Goal: Task Accomplishment & Management: Use online tool/utility

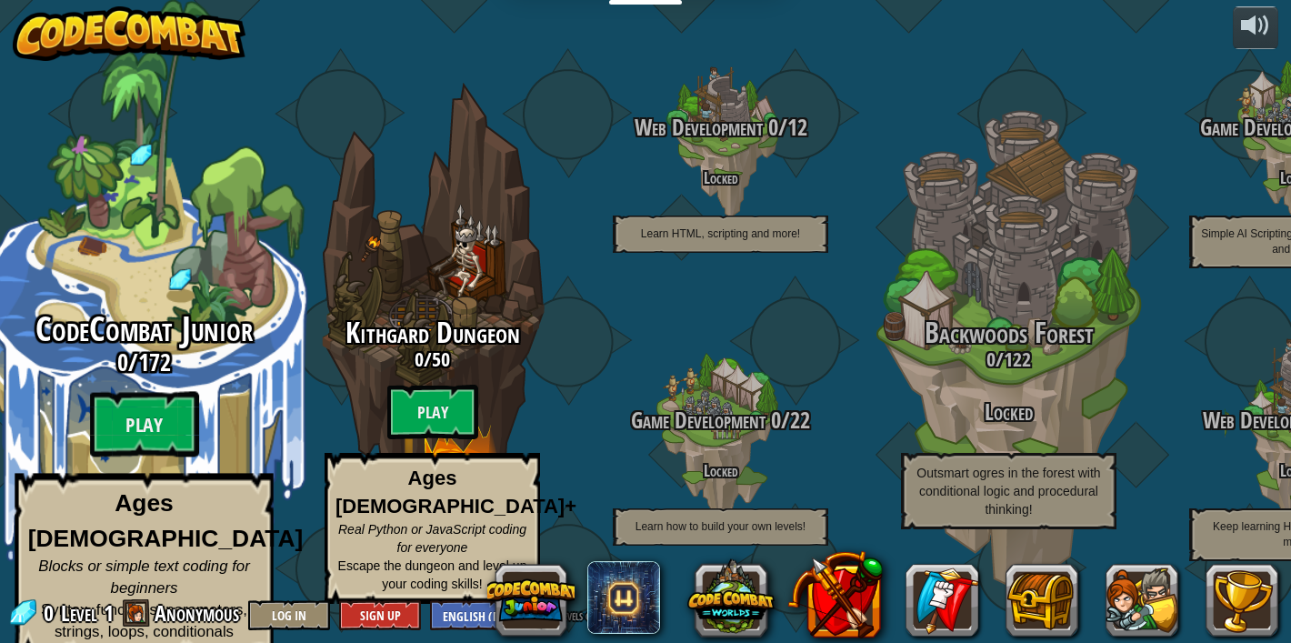
scroll to position [1, 0]
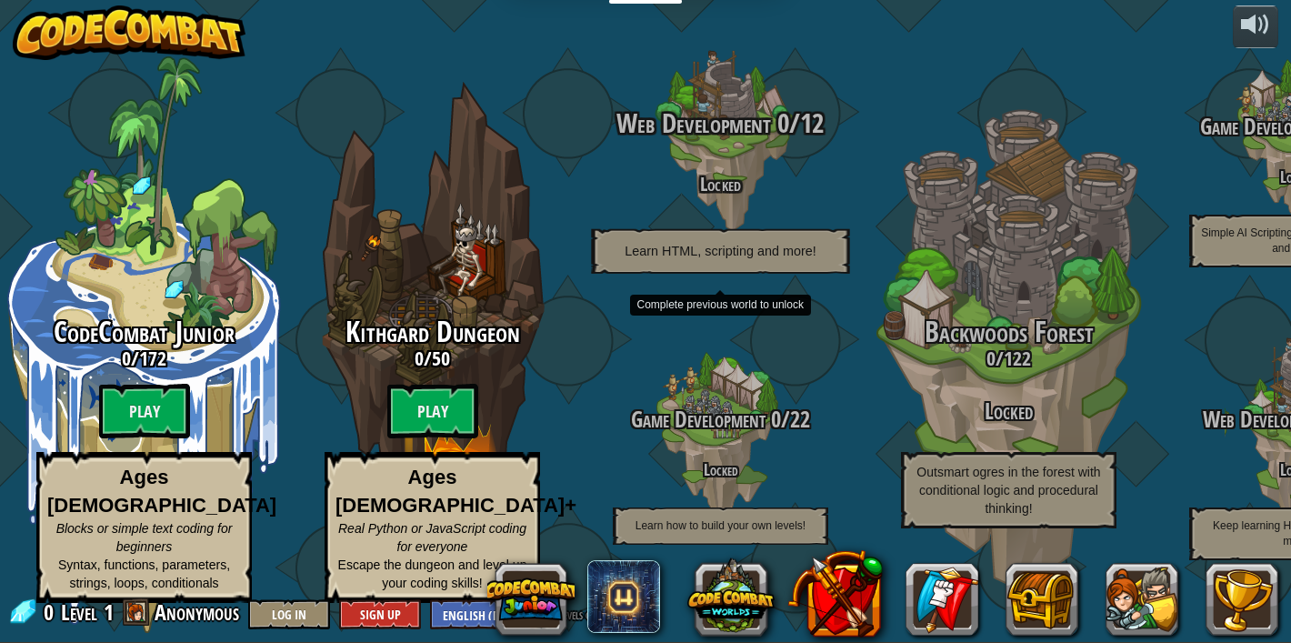
click at [729, 142] on span "Web Development" at bounding box center [694, 123] width 154 height 37
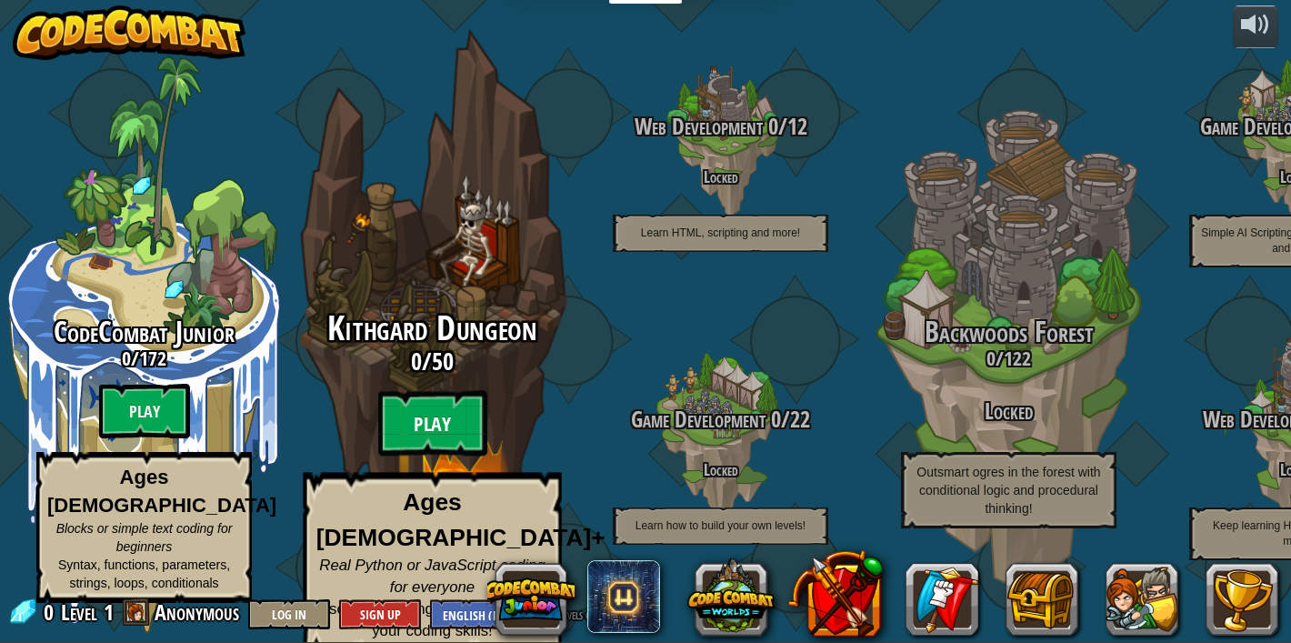
click at [438, 429] on btn "Play" at bounding box center [432, 423] width 109 height 65
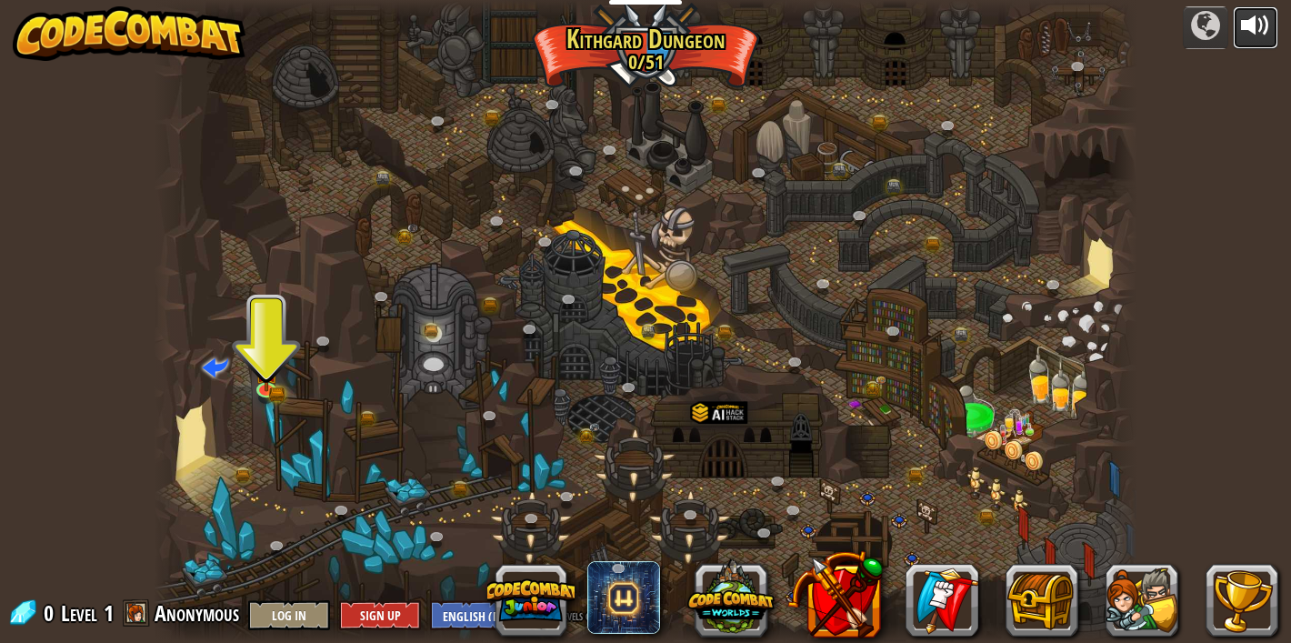
click at [1258, 29] on div at bounding box center [1255, 25] width 29 height 29
click at [271, 382] on img at bounding box center [266, 361] width 25 height 53
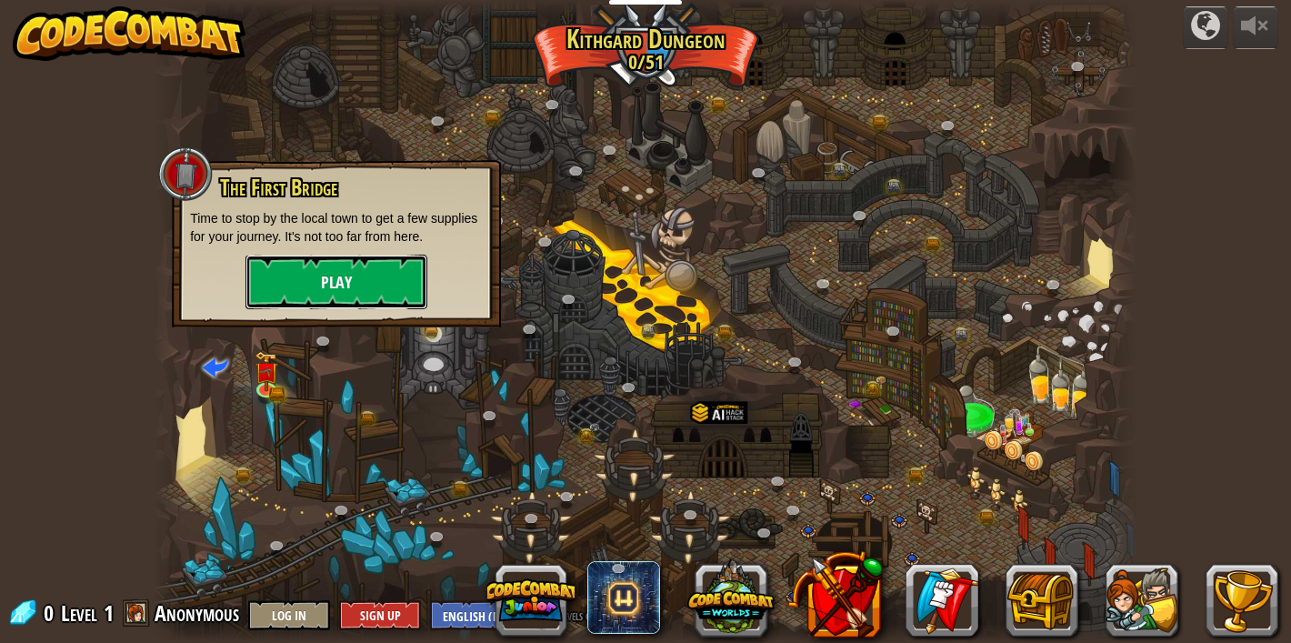
click at [299, 286] on button "Play" at bounding box center [336, 282] width 182 height 55
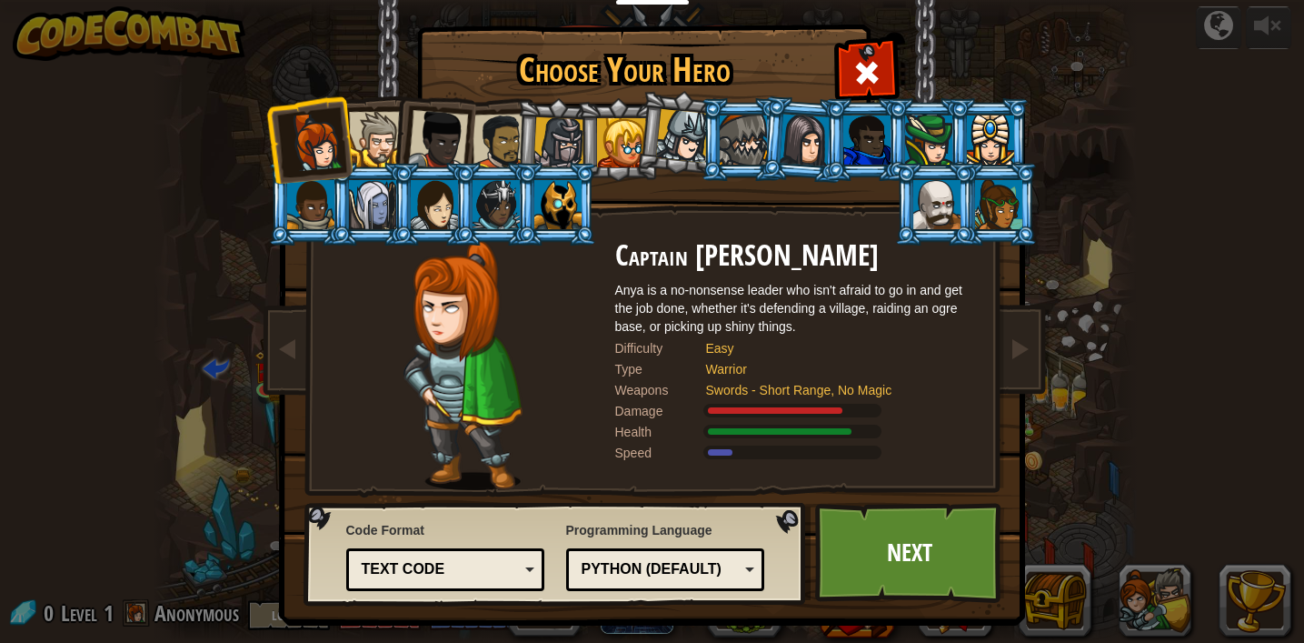
click at [482, 570] on div "Text code" at bounding box center [440, 569] width 157 height 21
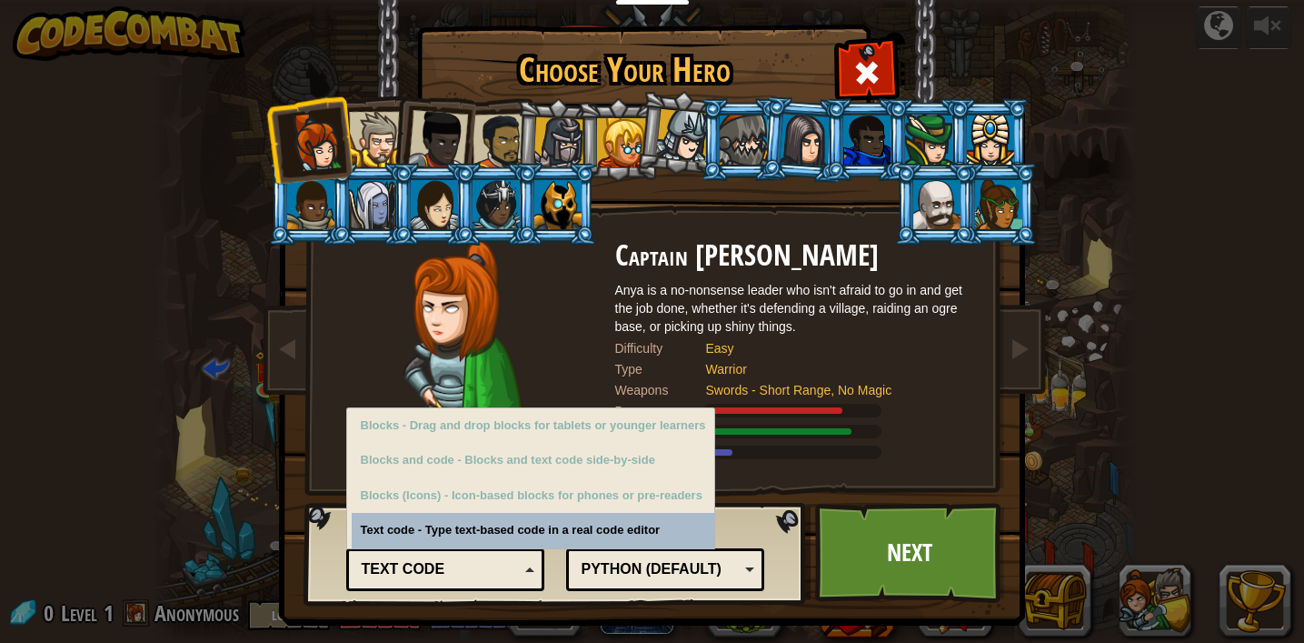
click at [489, 529] on div "Code Format Text code Blocks and code Blocks Blocks (Icons) Text code Blocks - …" at bounding box center [445, 553] width 199 height 75
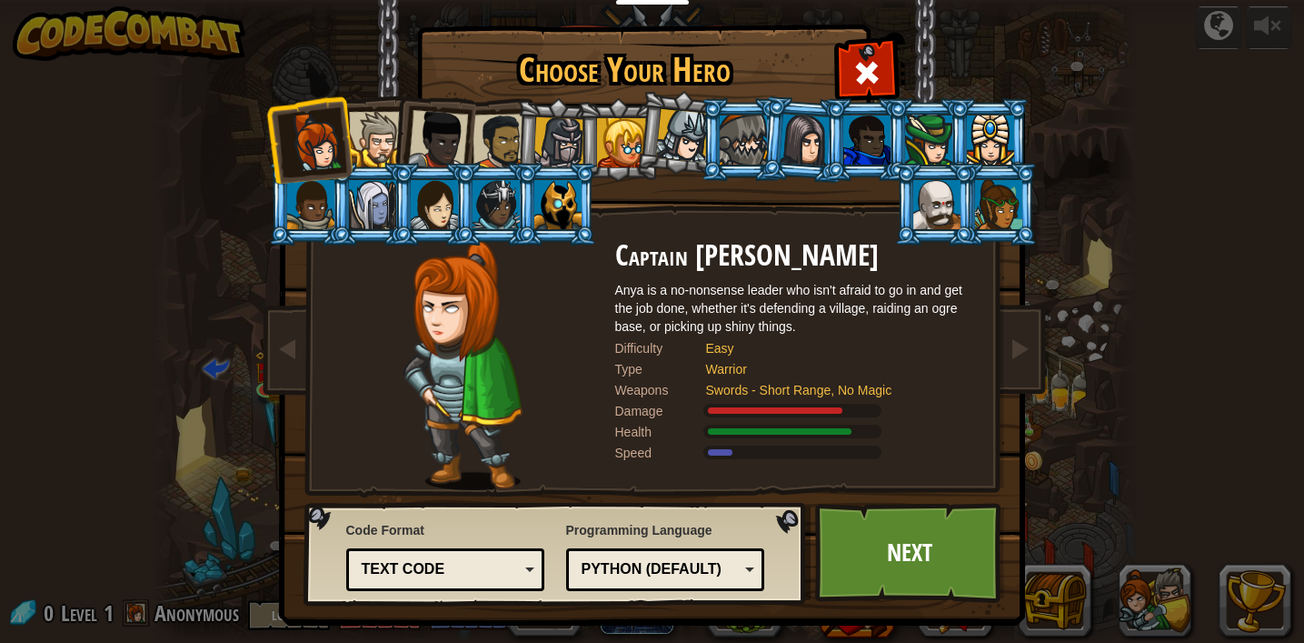
click at [631, 573] on div "Python (Default)" at bounding box center [660, 569] width 157 height 21
click at [891, 554] on link "Next" at bounding box center [910, 553] width 190 height 100
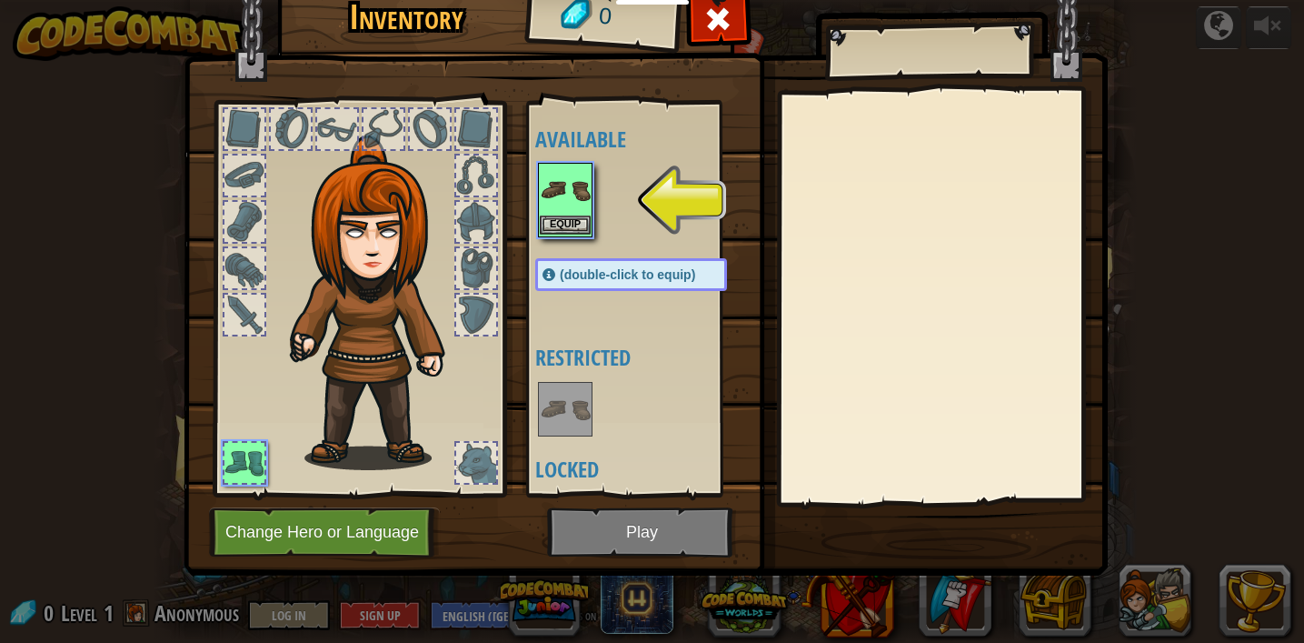
click at [572, 210] on img at bounding box center [565, 190] width 51 height 51
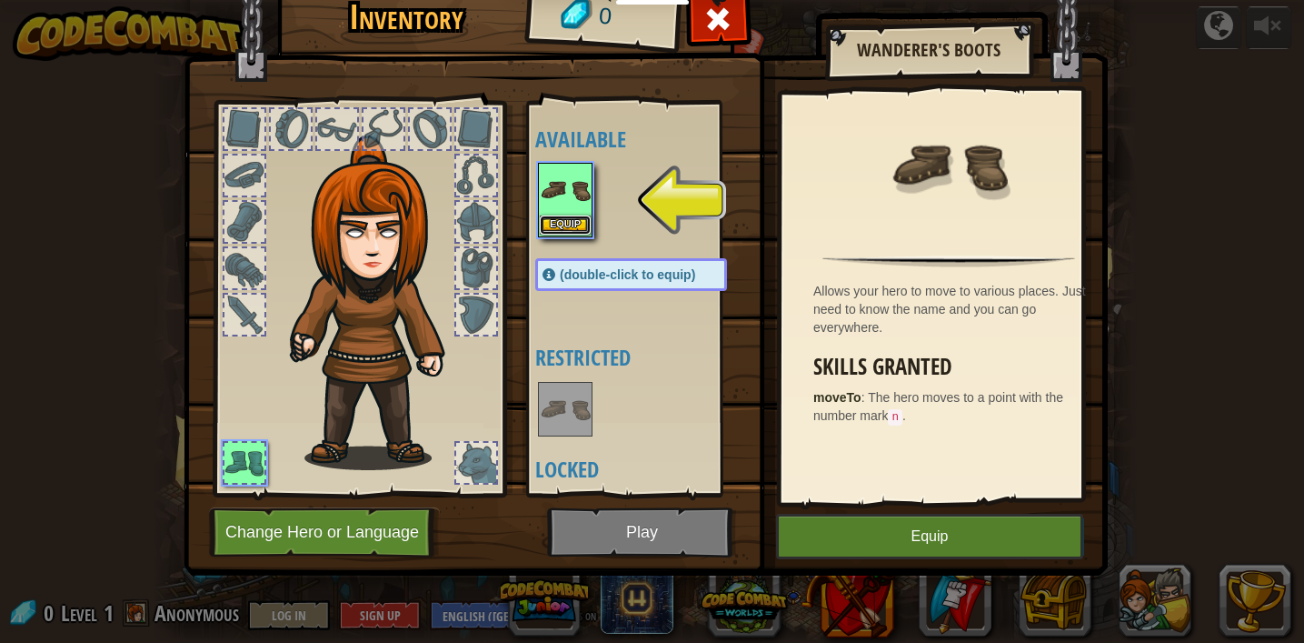
click at [576, 220] on button "Equip" at bounding box center [565, 224] width 51 height 19
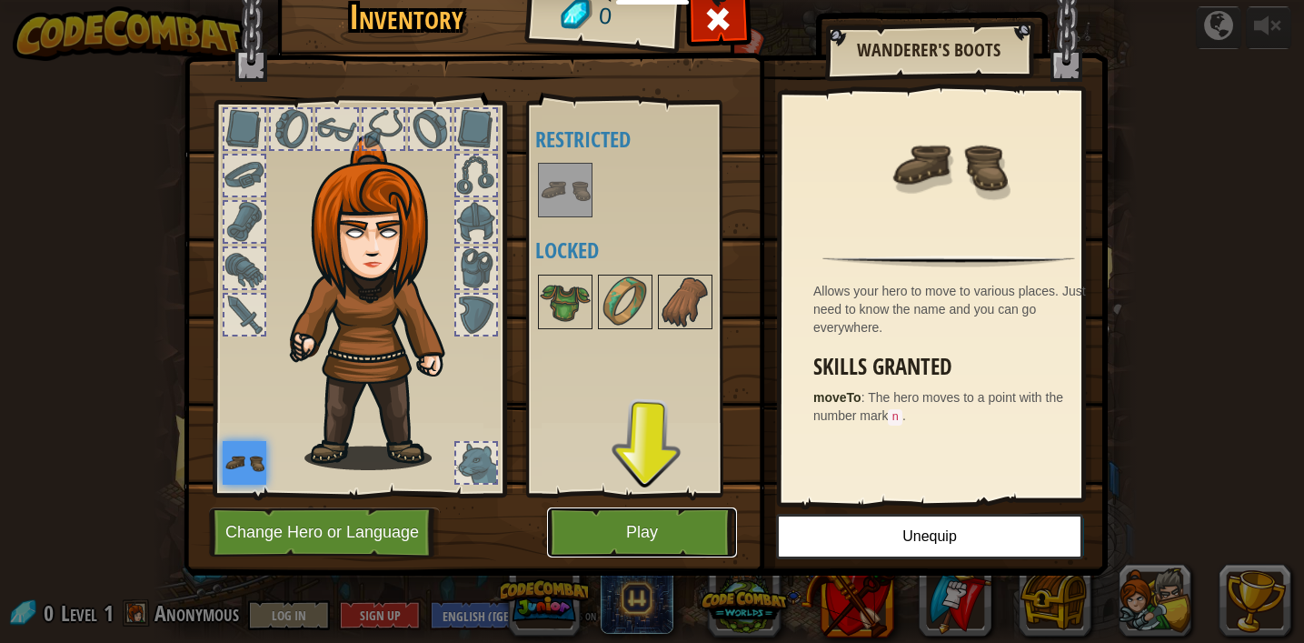
click at [642, 528] on button "Play" at bounding box center [642, 532] width 190 height 50
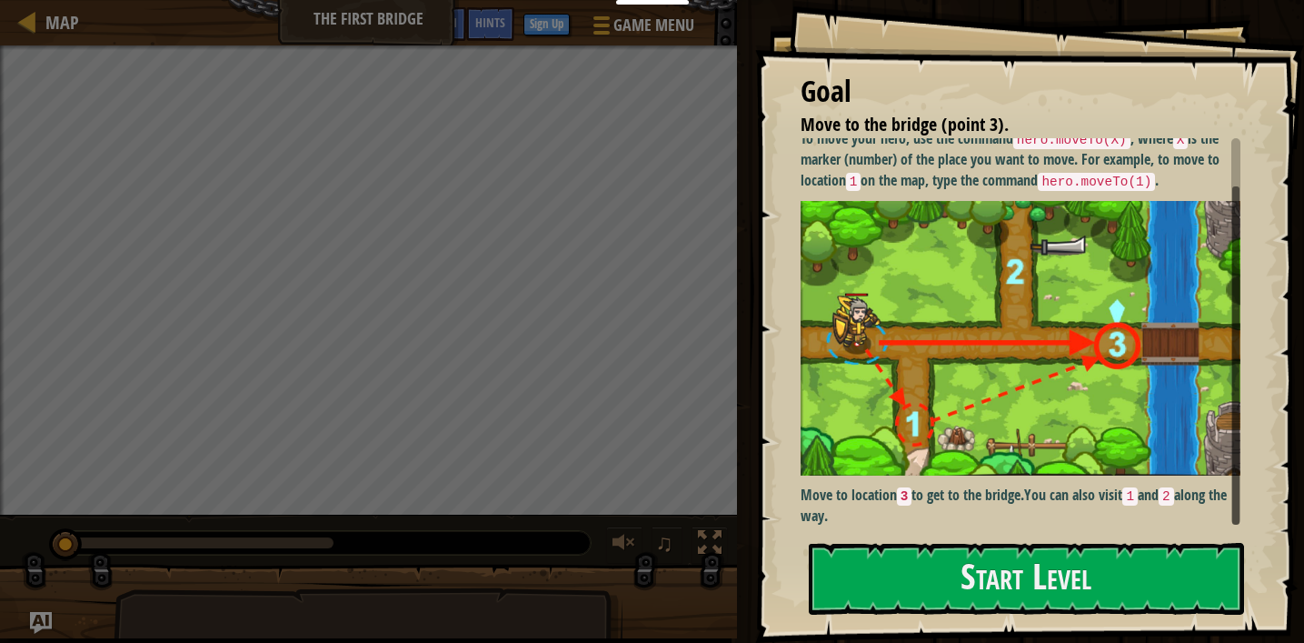
scroll to position [41, 0]
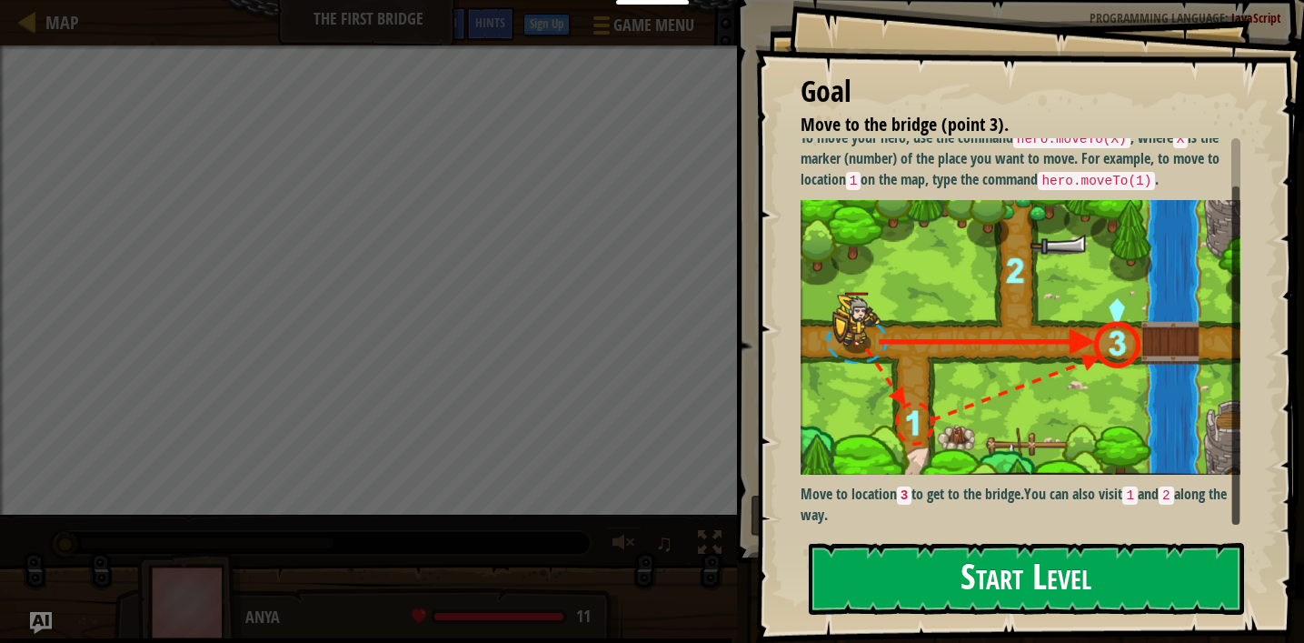
click at [1019, 565] on button "Start Level" at bounding box center [1026, 579] width 435 height 72
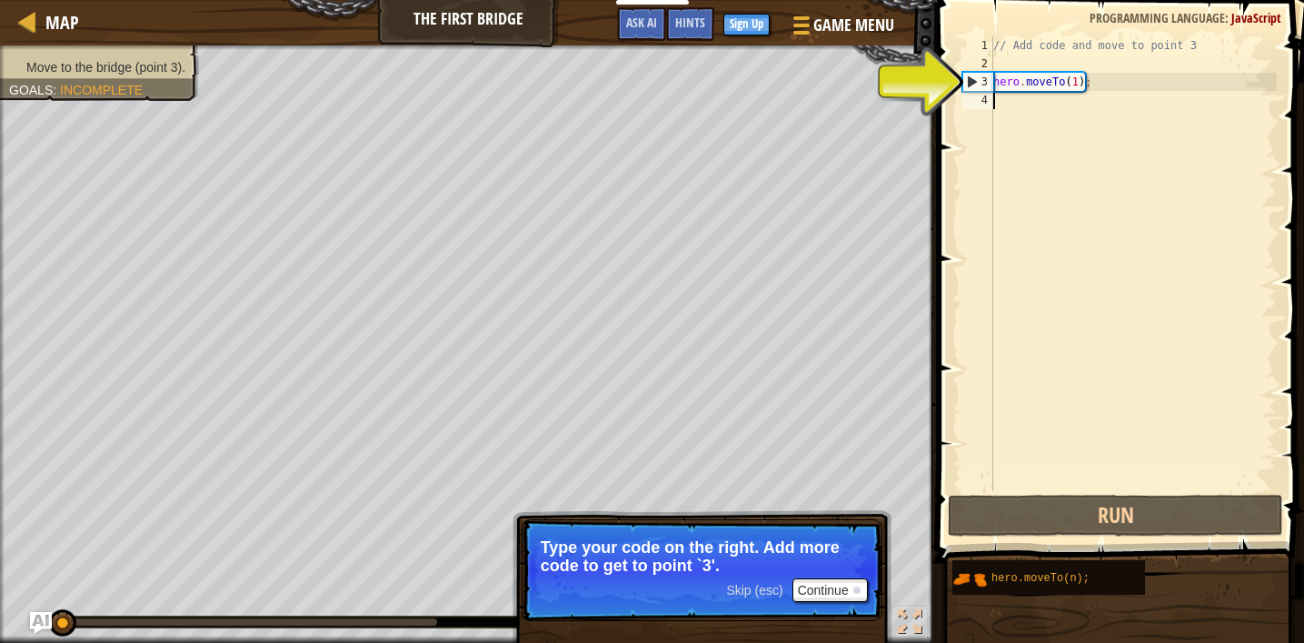
click at [1079, 82] on div "// Add code and move to point 3 hero . moveTo ( 1 ) ;" at bounding box center [1133, 281] width 287 height 491
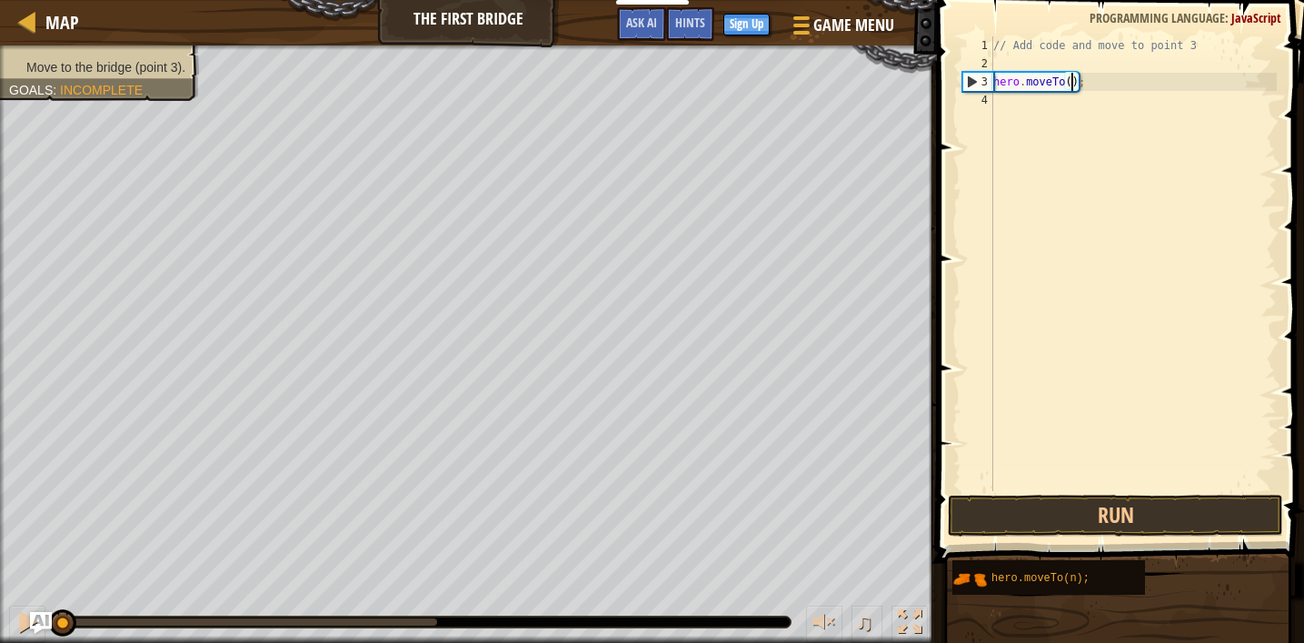
scroll to position [8, 7]
type textarea "hero.moveTo(3);"
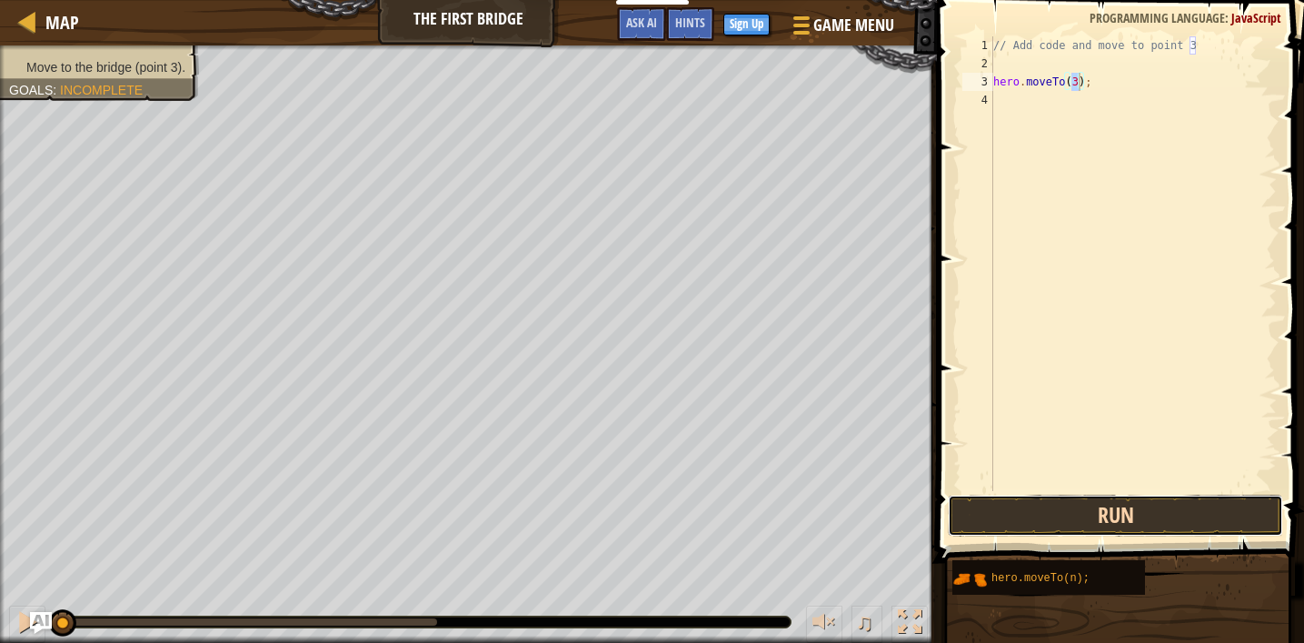
click at [1094, 525] on button "Run" at bounding box center [1115, 516] width 335 height 42
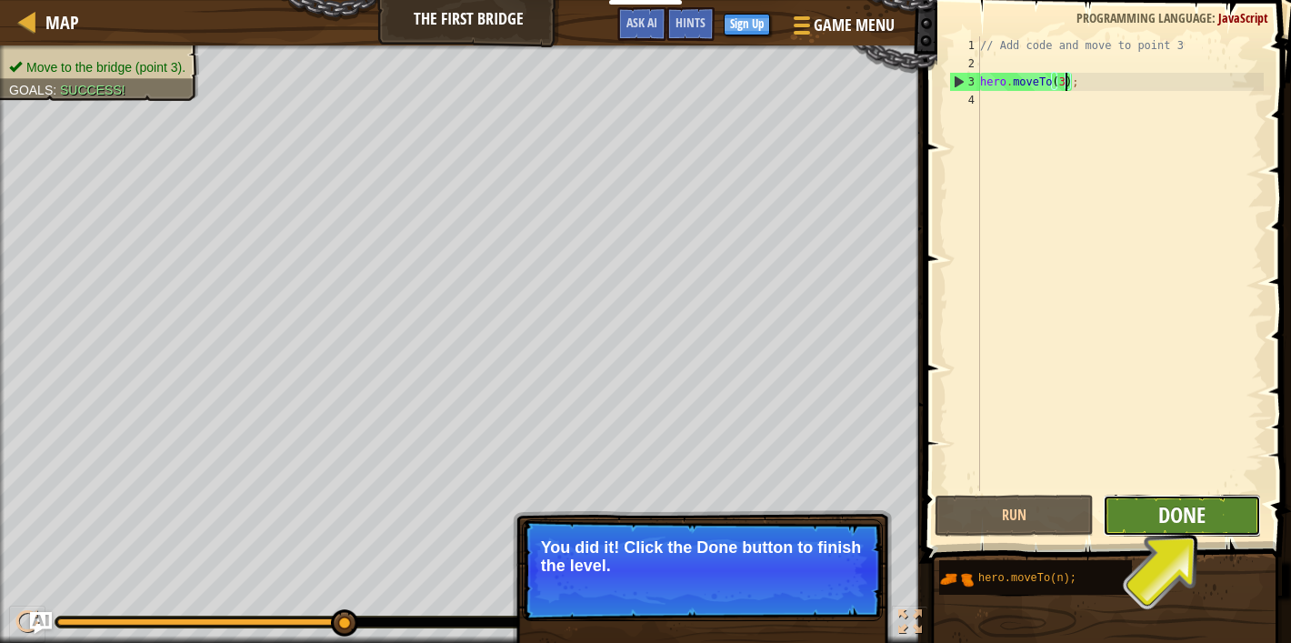
click at [1184, 522] on span "Done" at bounding box center [1181, 514] width 47 height 29
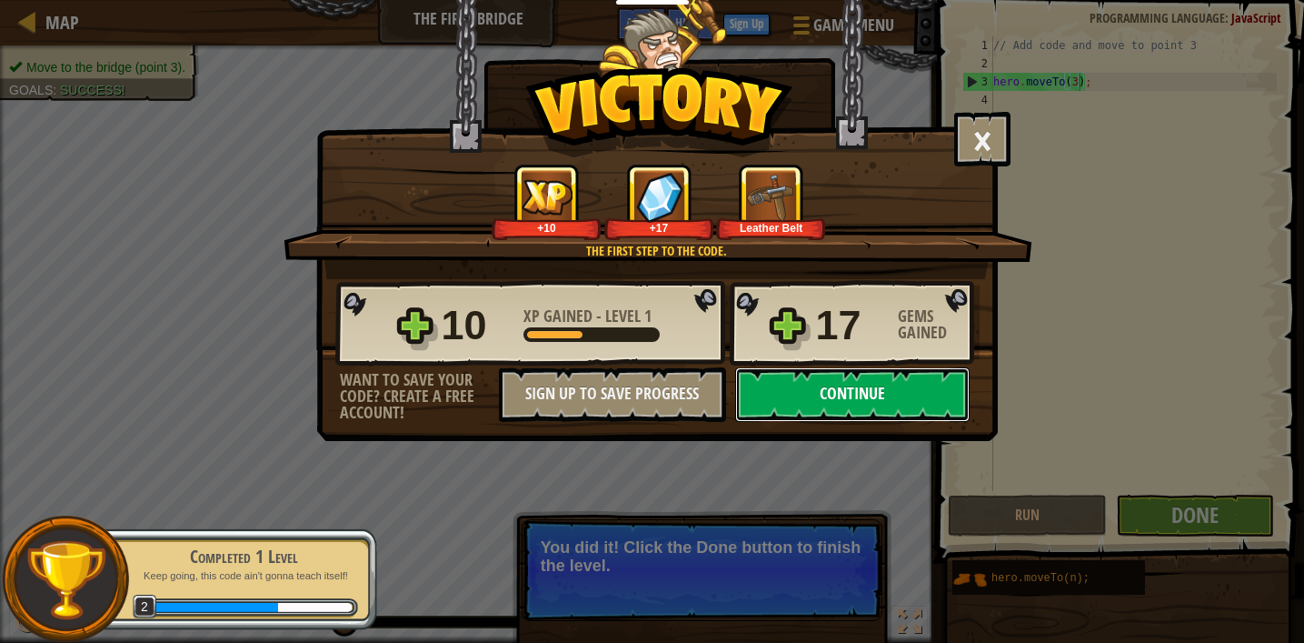
click at [803, 397] on button "Continue" at bounding box center [852, 394] width 235 height 55
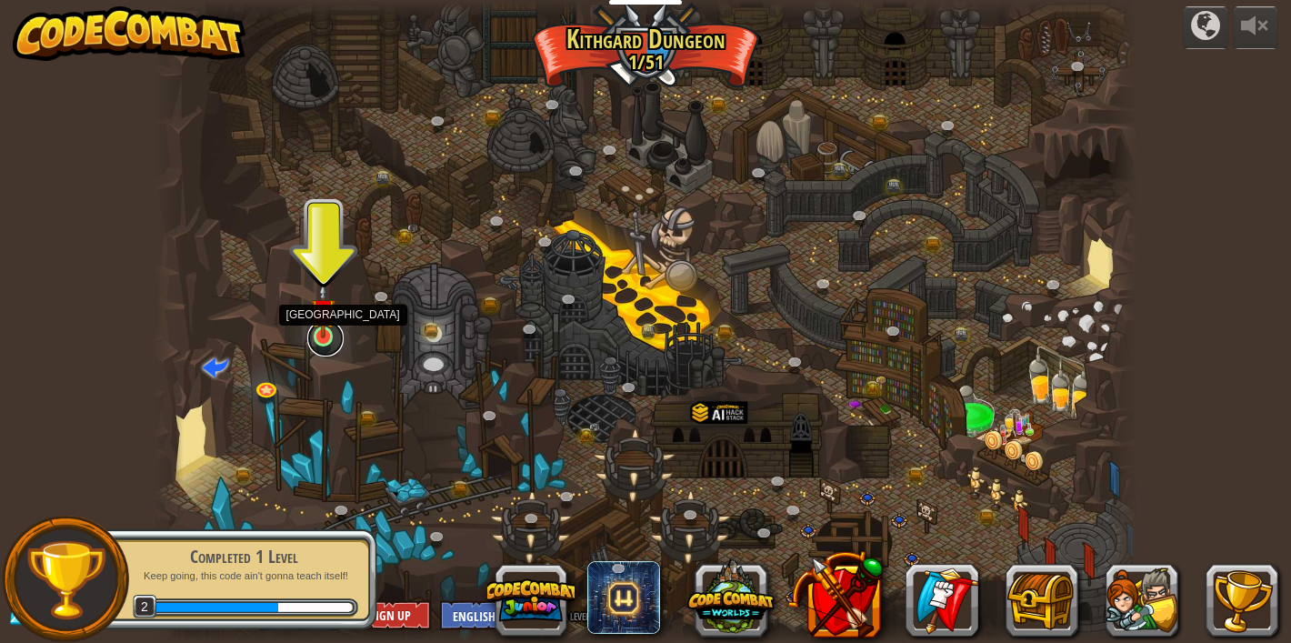
click at [325, 340] on link at bounding box center [325, 338] width 36 height 36
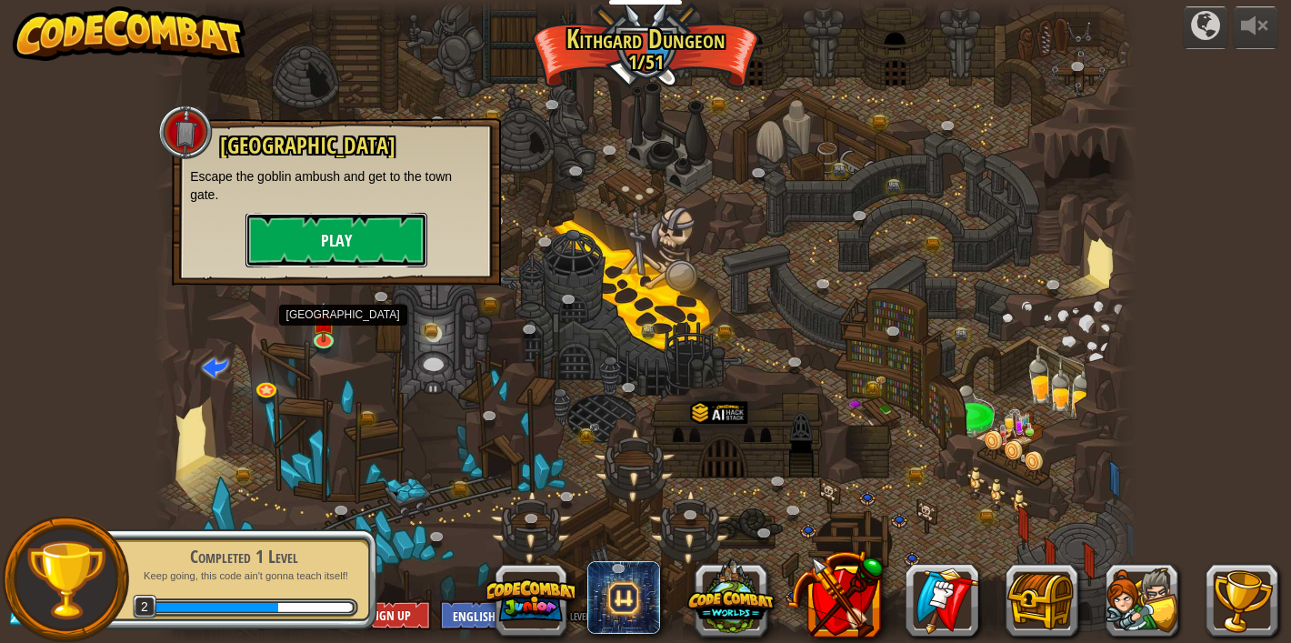
click at [344, 245] on button "Play" at bounding box center [336, 240] width 182 height 55
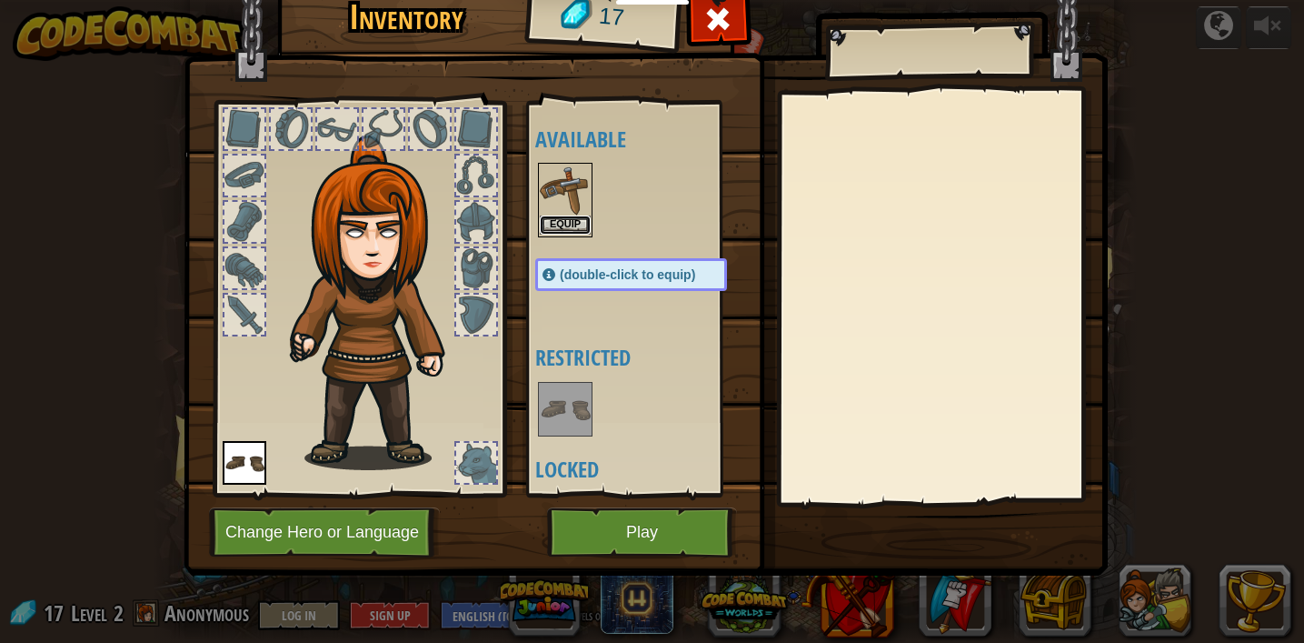
click at [558, 225] on button "Equip" at bounding box center [565, 224] width 51 height 19
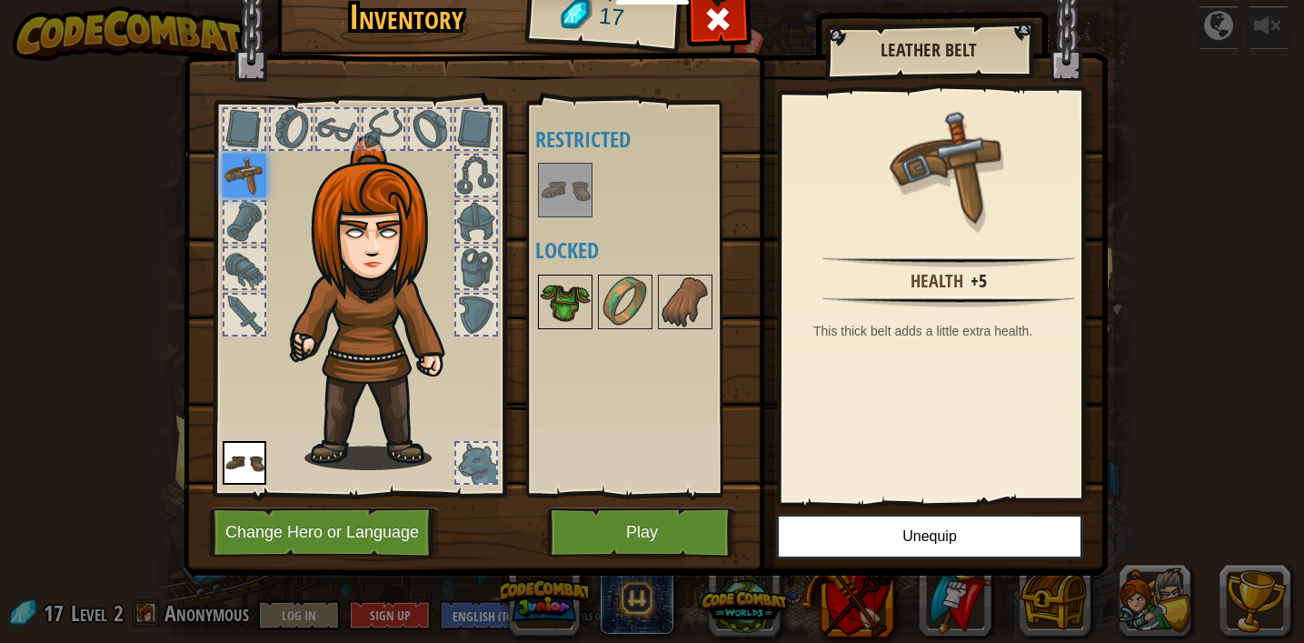
click at [569, 295] on img at bounding box center [565, 301] width 51 height 51
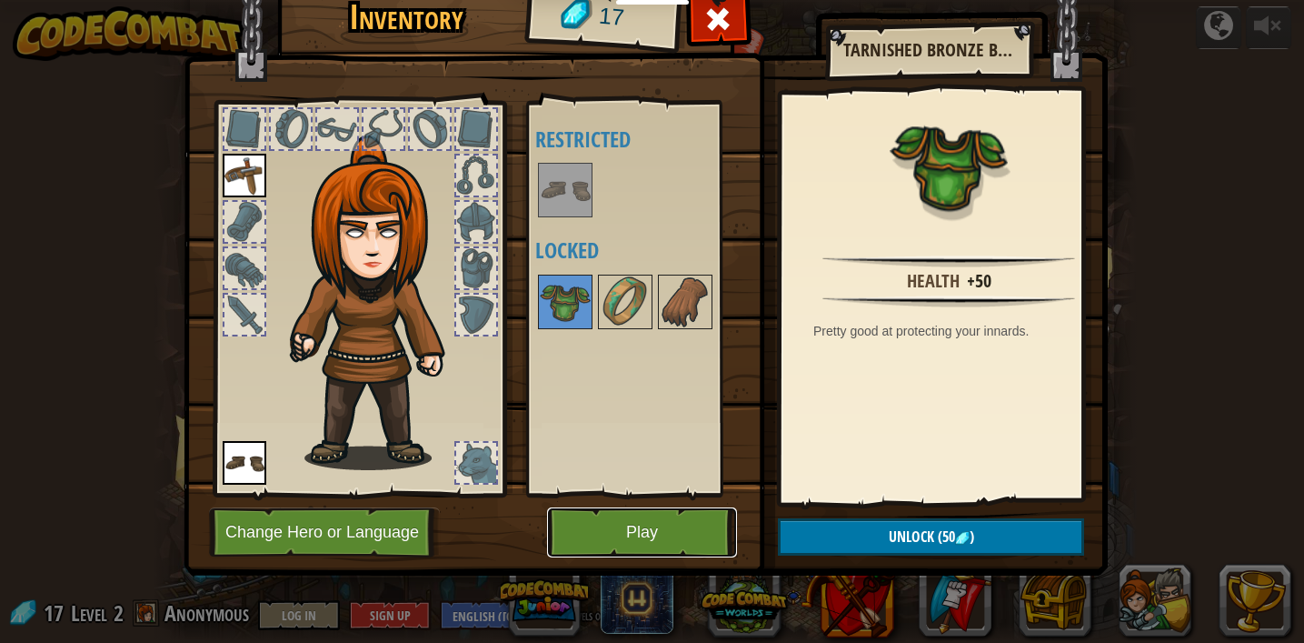
click at [658, 530] on button "Play" at bounding box center [642, 532] width 190 height 50
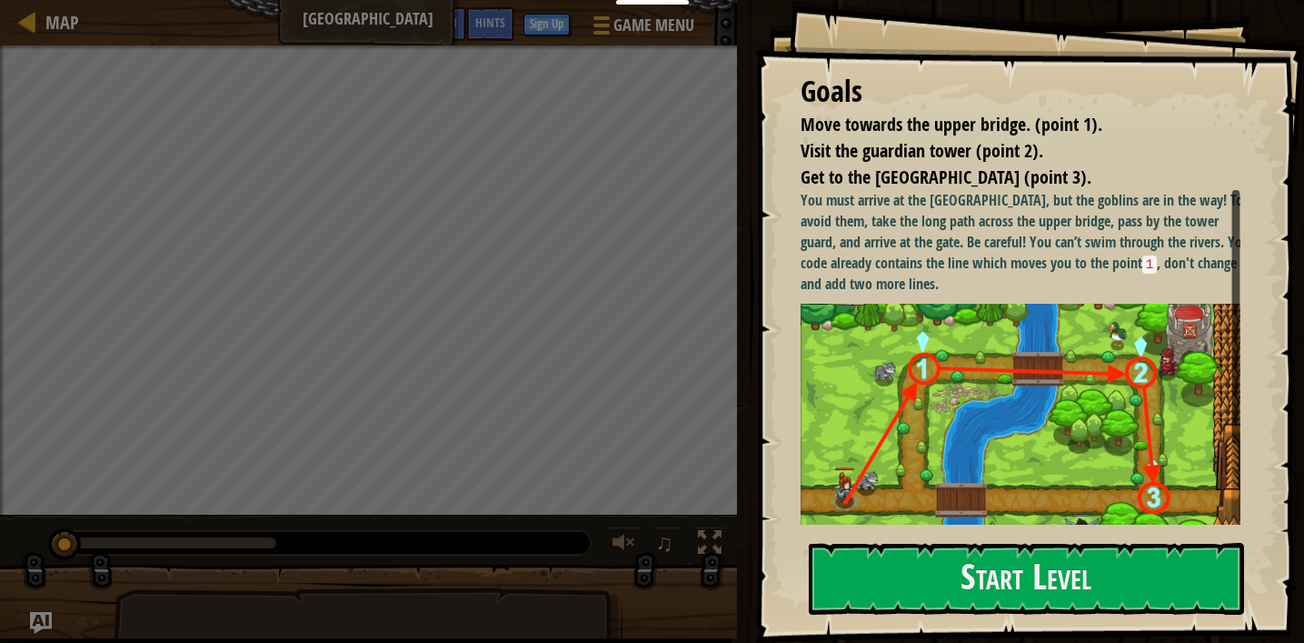
click at [1051, 244] on p "You must arrive at the [GEOGRAPHIC_DATA], but the goblins are in the way! To av…" at bounding box center [1028, 242] width 454 height 105
drag, startPoint x: 1074, startPoint y: 252, endPoint x: 1080, endPoint y: 265, distance: 13.8
click at [1080, 265] on p "You must arrive at the [GEOGRAPHIC_DATA], but the goblins are in the way! To av…" at bounding box center [1028, 242] width 454 height 105
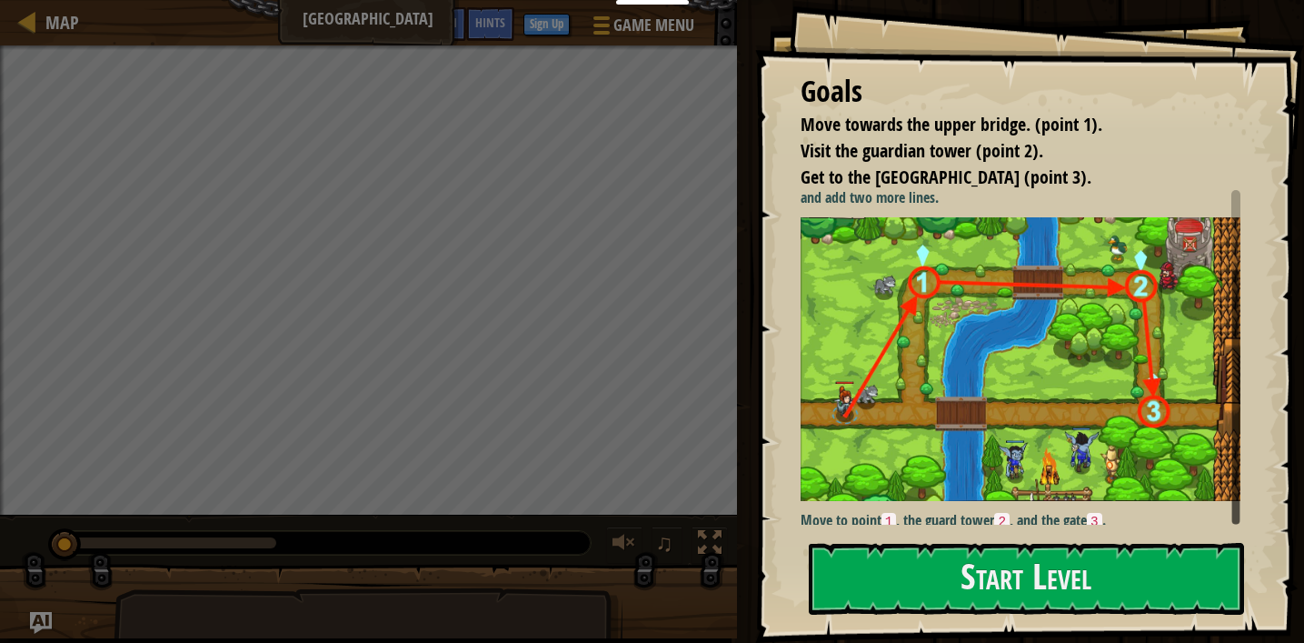
scroll to position [93, 0]
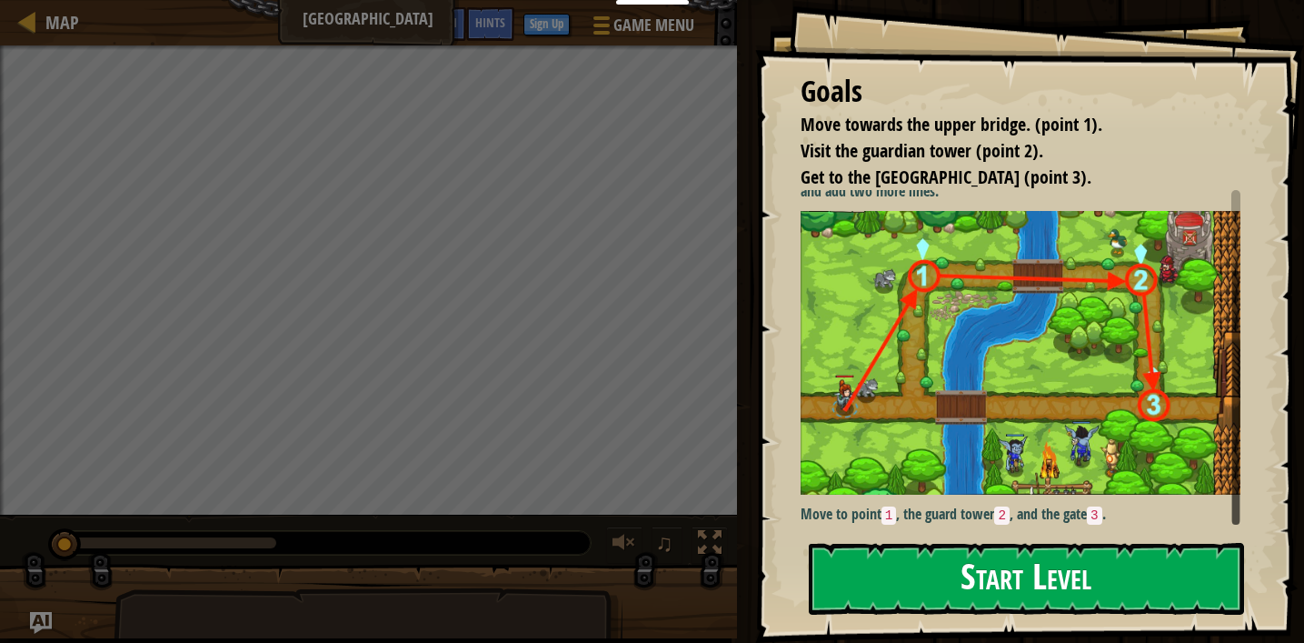
click at [1054, 578] on button "Start Level" at bounding box center [1026, 579] width 435 height 72
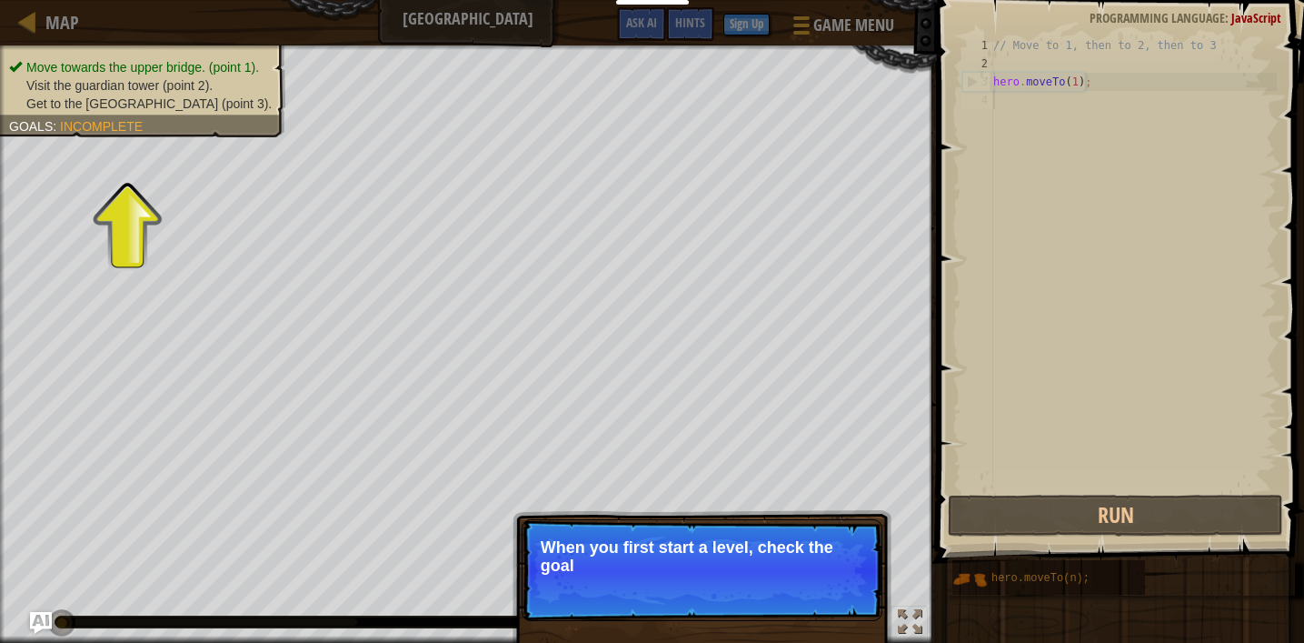
click at [776, 560] on p "When you first start a level, check the goal" at bounding box center [702, 556] width 323 height 36
click at [823, 589] on button "Continue" at bounding box center [830, 590] width 75 height 24
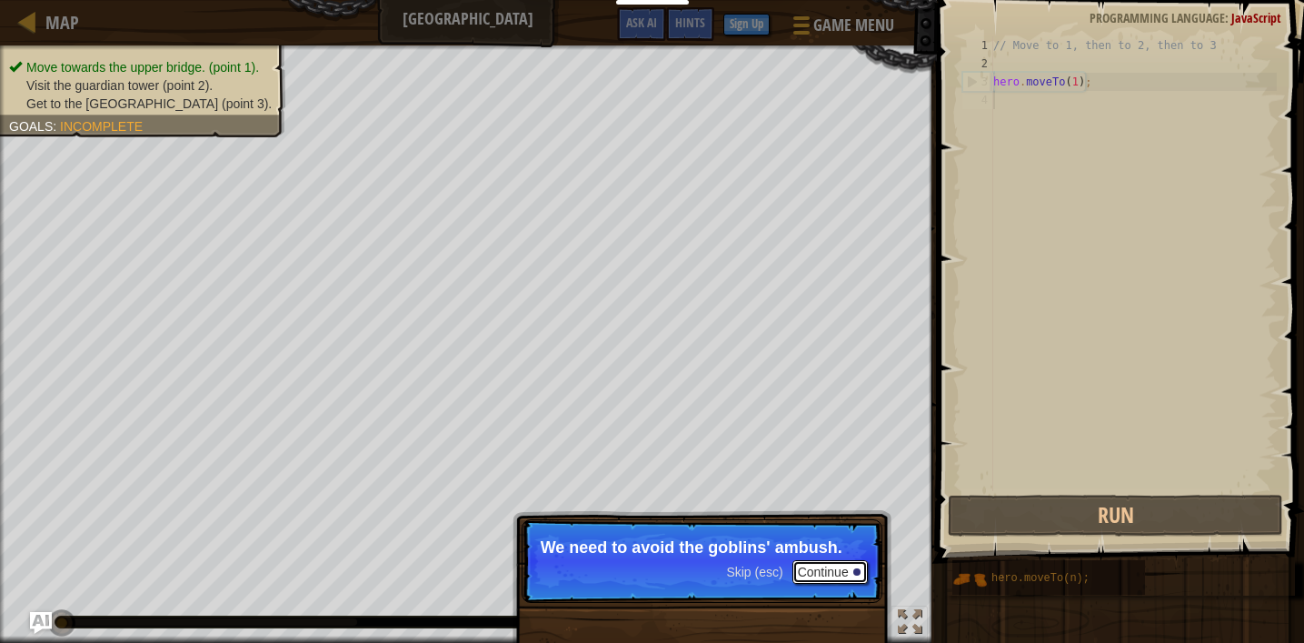
click at [834, 576] on button "Continue" at bounding box center [830, 572] width 75 height 24
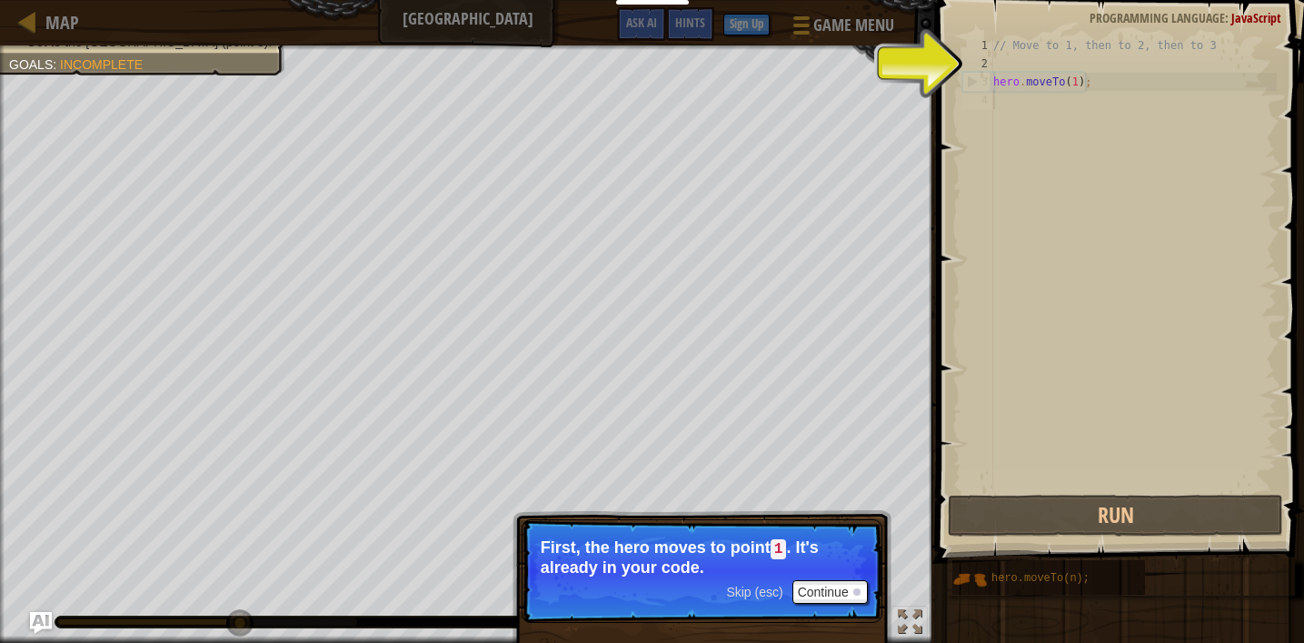
click at [1077, 84] on div "// Move to 1, then to 2, then to 3 hero . moveTo ( 1 ) ;" at bounding box center [1133, 281] width 287 height 491
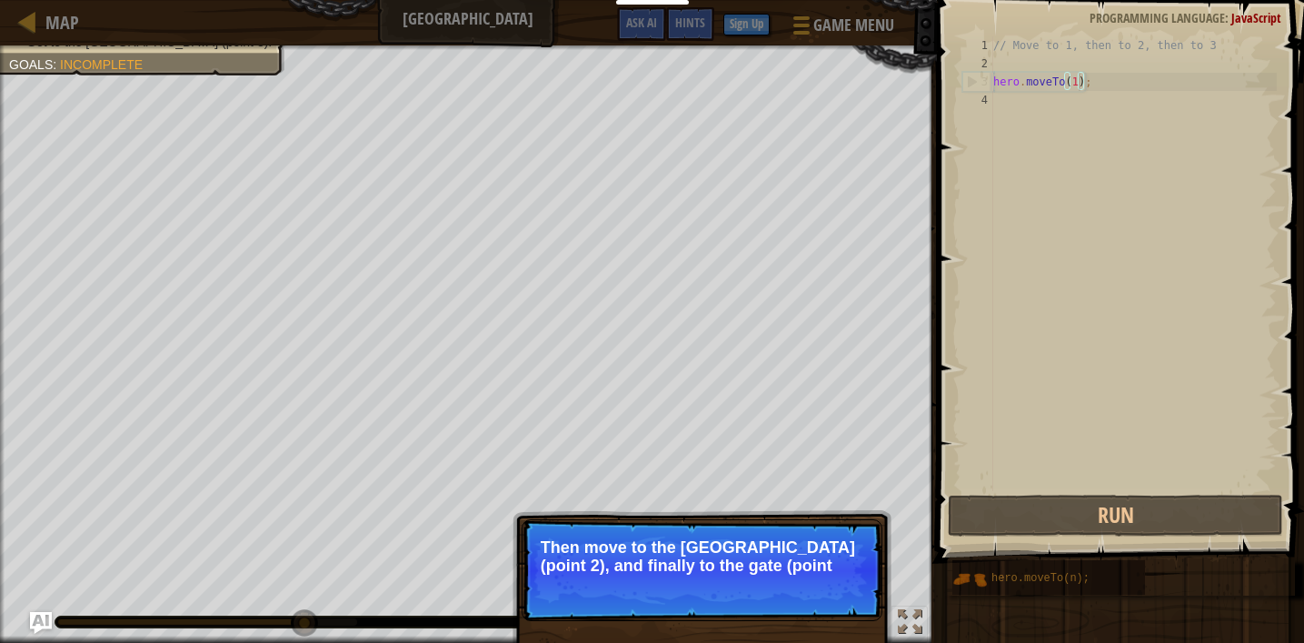
click at [775, 552] on p "Then move to the [GEOGRAPHIC_DATA] (point 2), and finally to the gate (point" at bounding box center [702, 556] width 323 height 36
click at [774, 584] on span "Skip (esc)" at bounding box center [754, 590] width 56 height 15
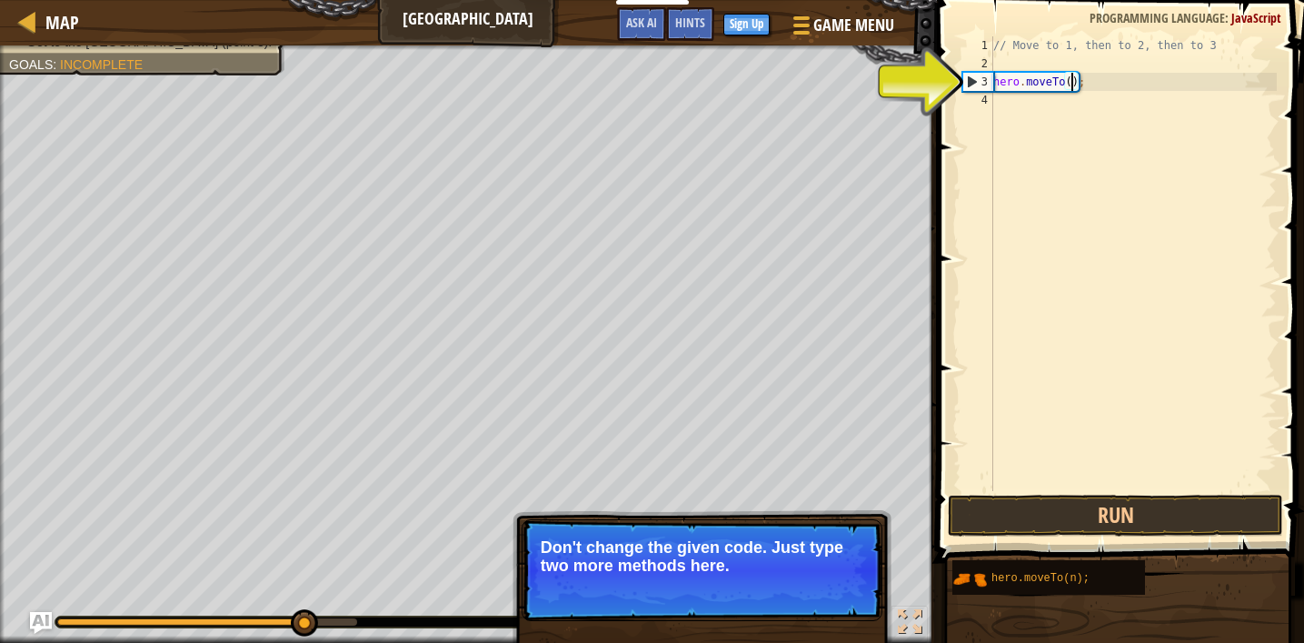
scroll to position [8, 7]
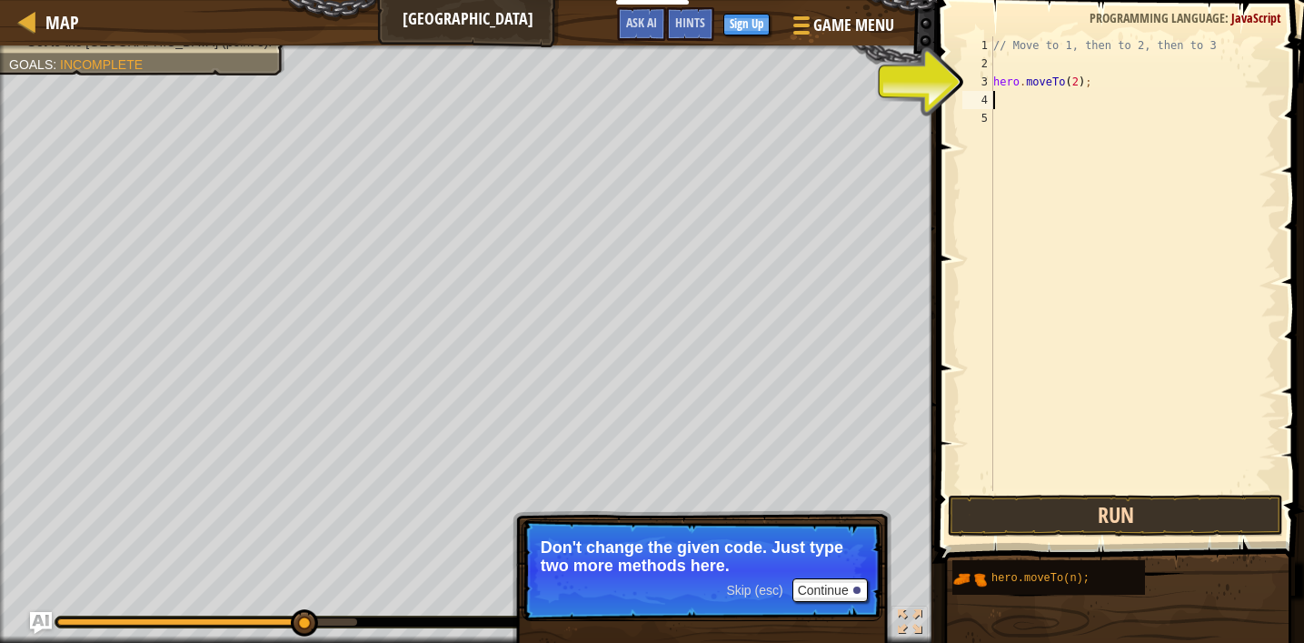
type textarea "hero.moveTo(2);"
click at [1097, 507] on button "Run" at bounding box center [1115, 516] width 335 height 42
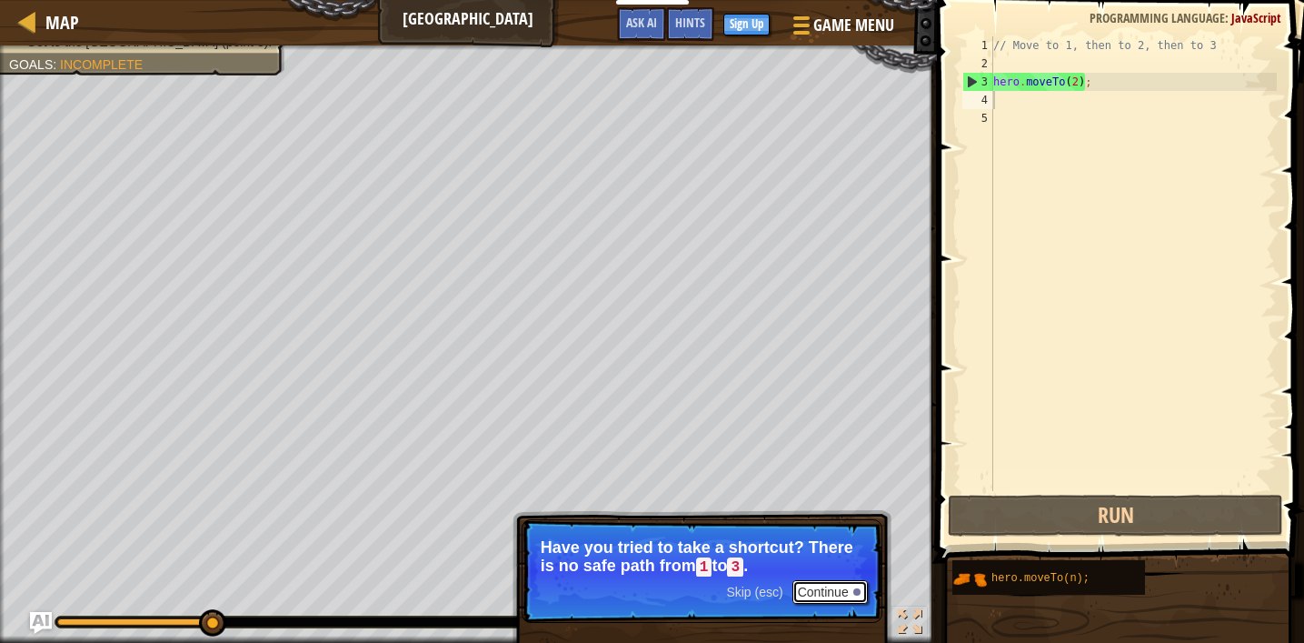
click at [839, 594] on button "Continue" at bounding box center [830, 592] width 75 height 24
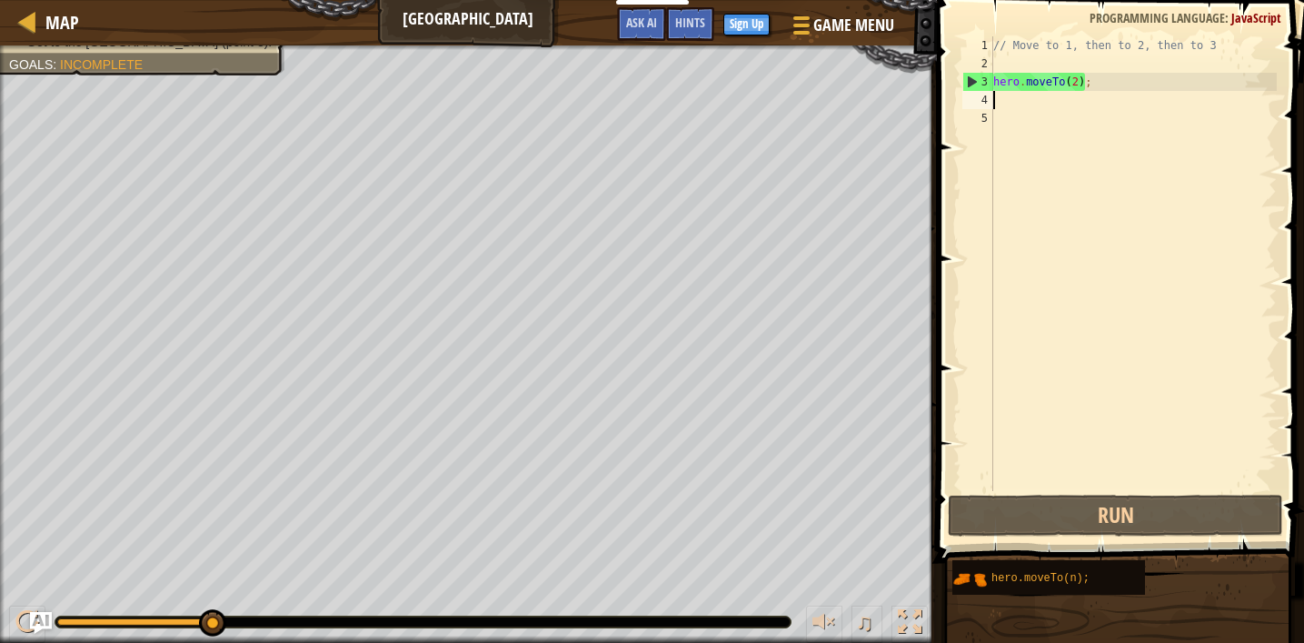
click at [1074, 82] on div "// Move to 1, then to 2, then to 3 hero . moveTo ( 2 ) ;" at bounding box center [1133, 281] width 287 height 491
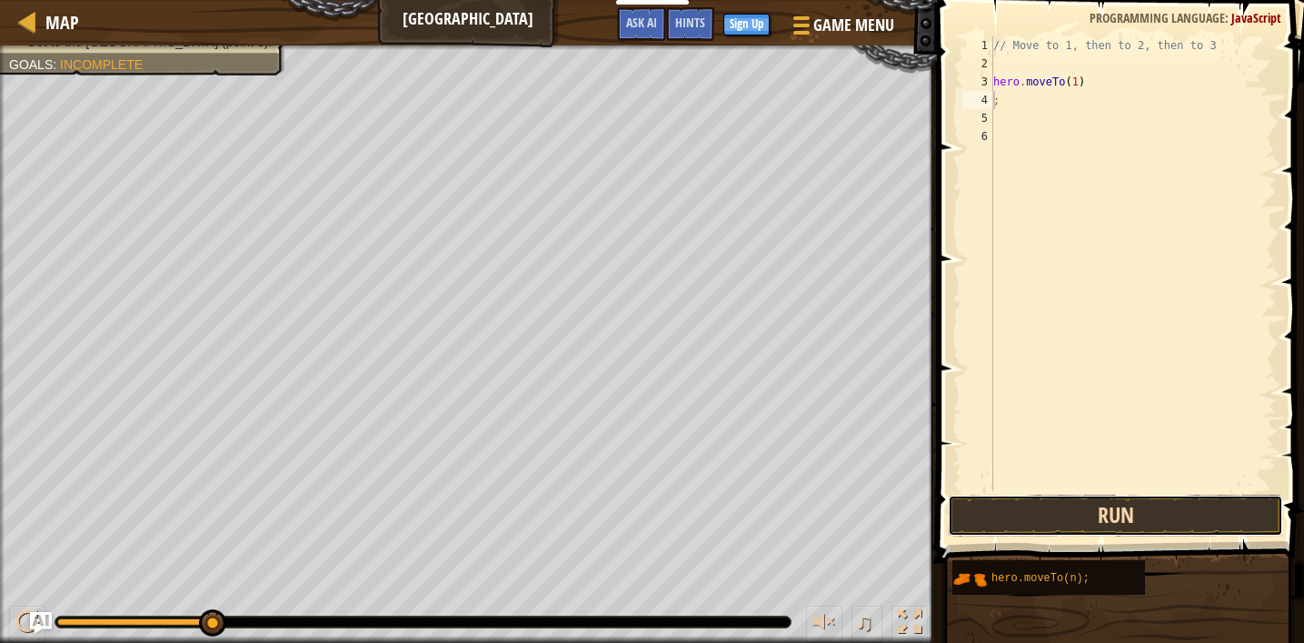
click at [1156, 519] on button "Run" at bounding box center [1115, 516] width 335 height 42
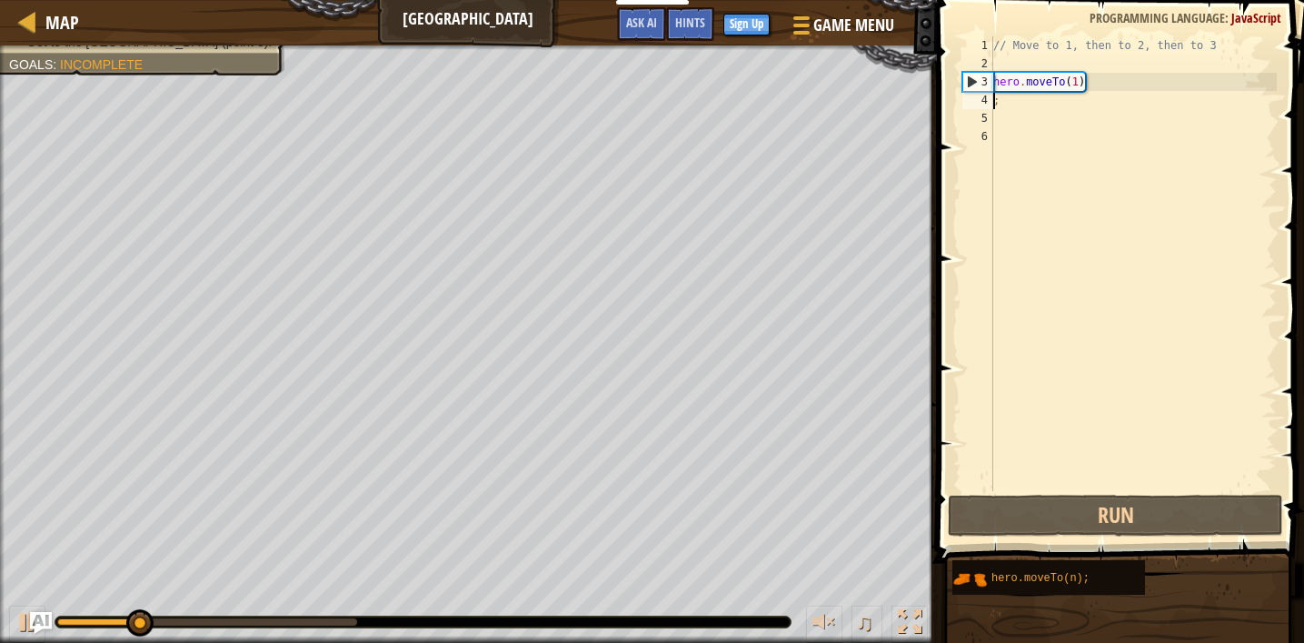
click at [1122, 88] on div "// Move to 1, then to 2, then to 3 hero . moveTo ( 1 ) ;" at bounding box center [1133, 281] width 287 height 491
type textarea "hero.moveTo(1)"
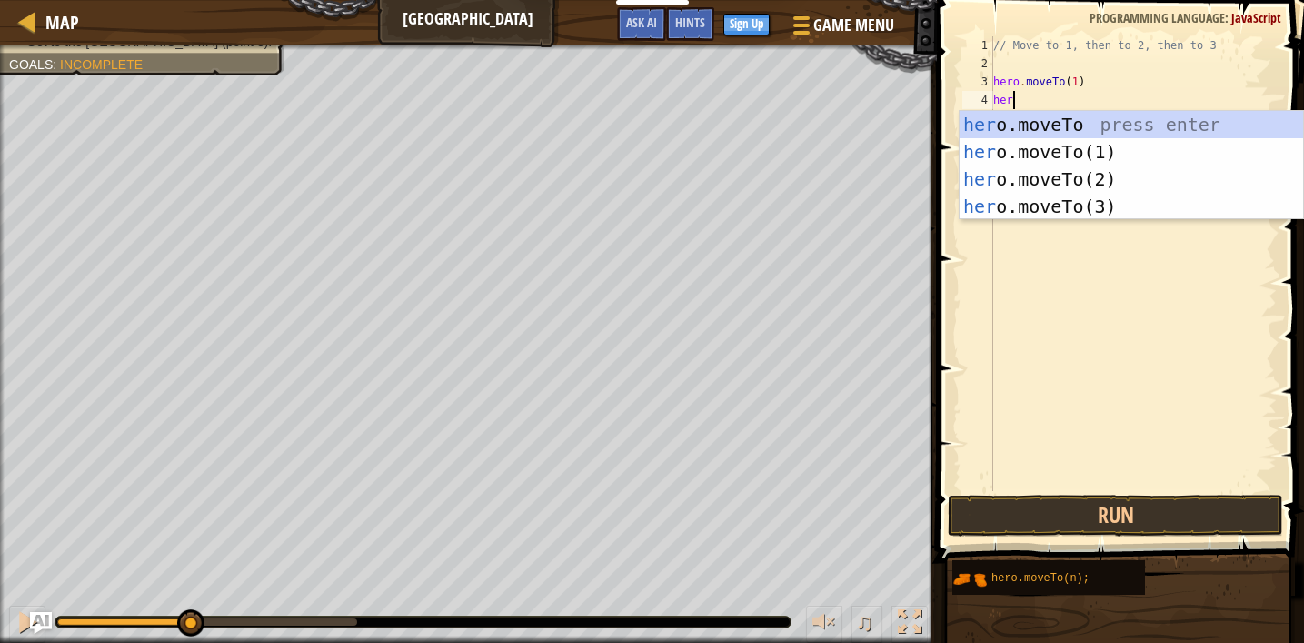
scroll to position [8, 1]
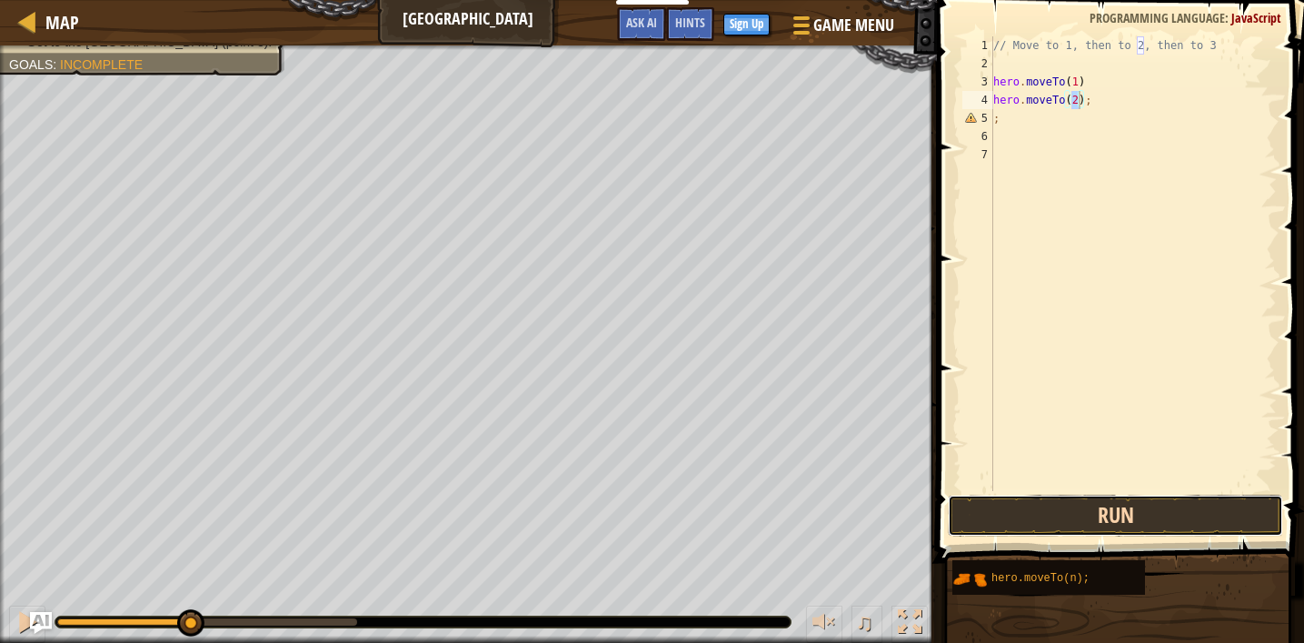
click at [1143, 512] on button "Run" at bounding box center [1115, 516] width 335 height 42
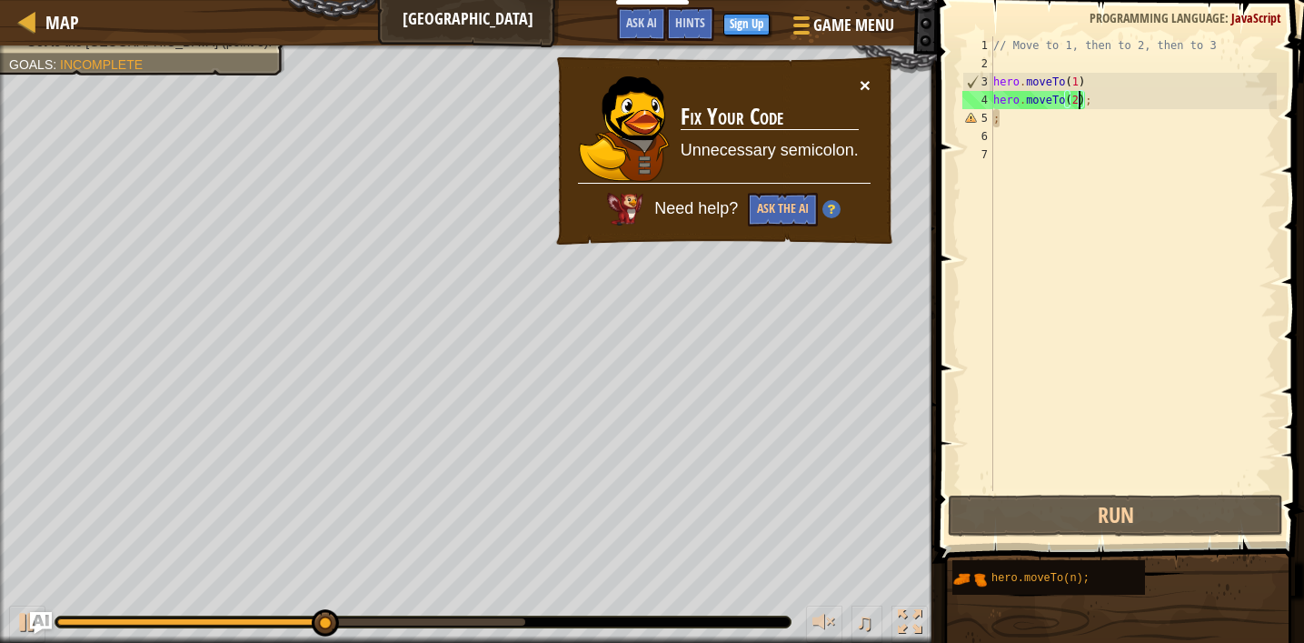
click at [867, 86] on button "×" at bounding box center [865, 84] width 11 height 19
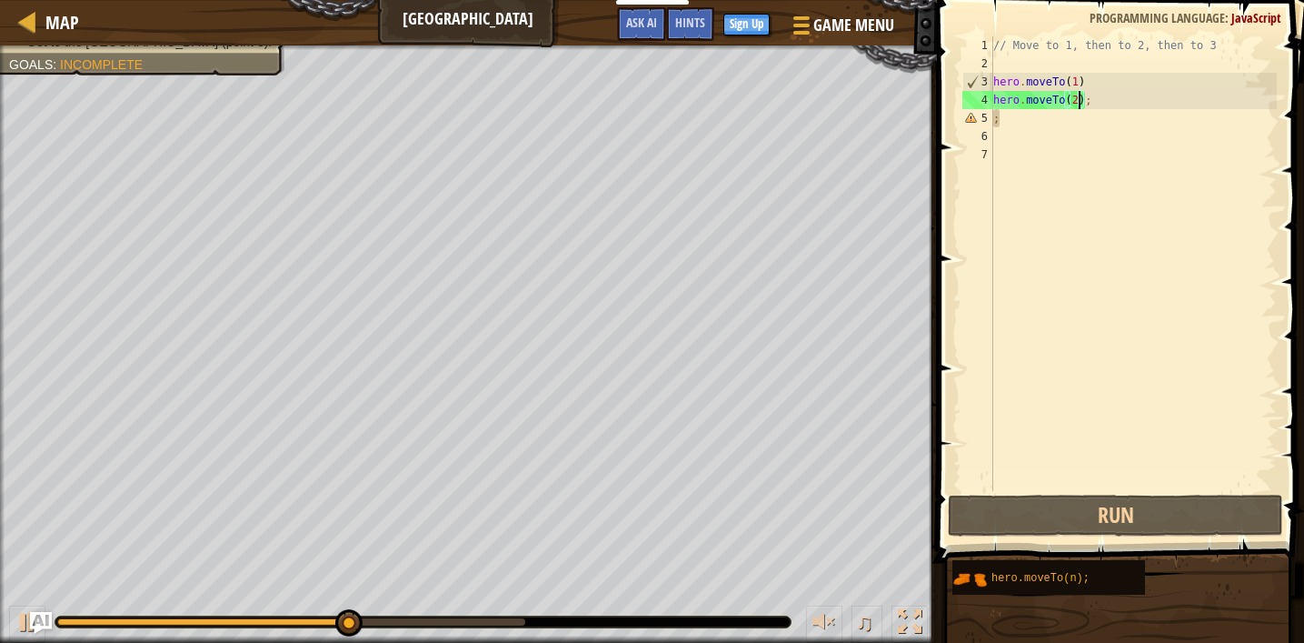
click at [1112, 100] on div "// Move to 1, then to 2, then to 3 hero . moveTo ( 1 ) hero . moveTo ( 2 ) ; ;" at bounding box center [1133, 281] width 287 height 491
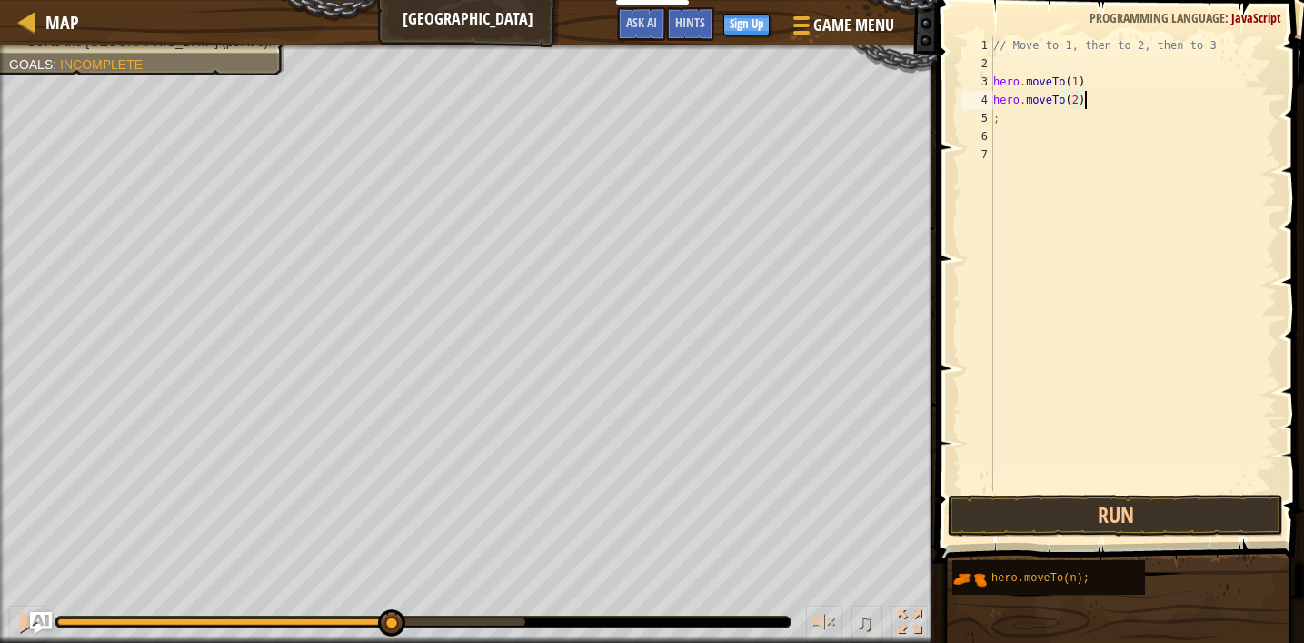
type textarea ";"
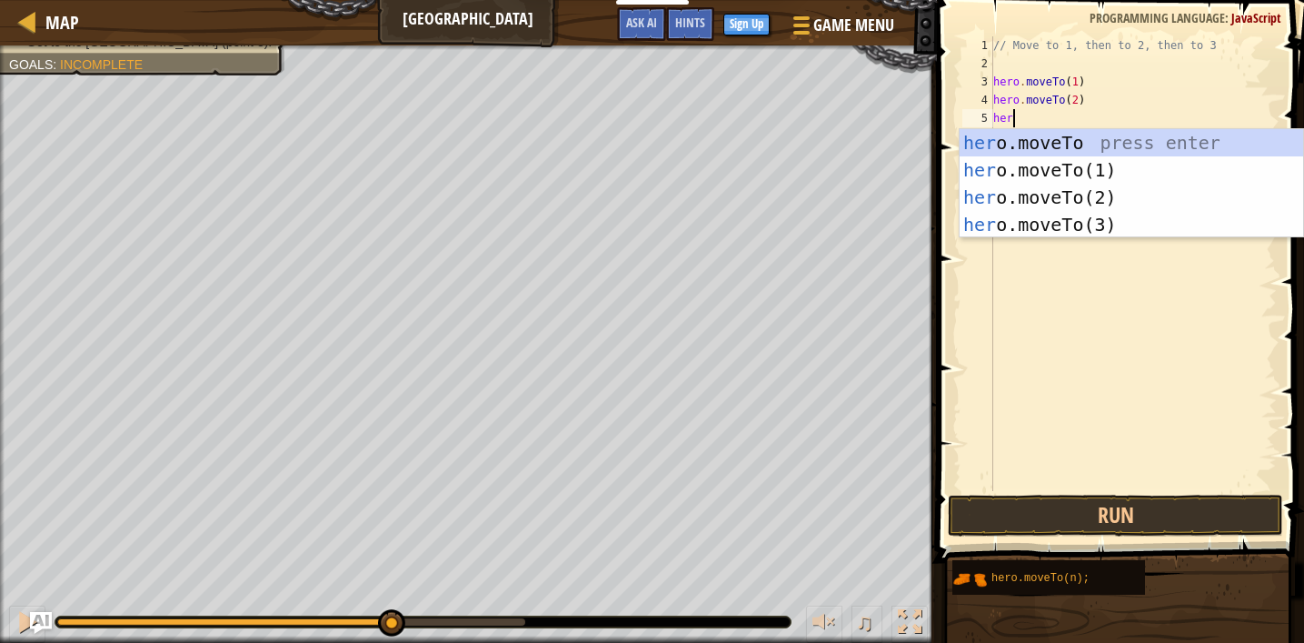
scroll to position [8, 1]
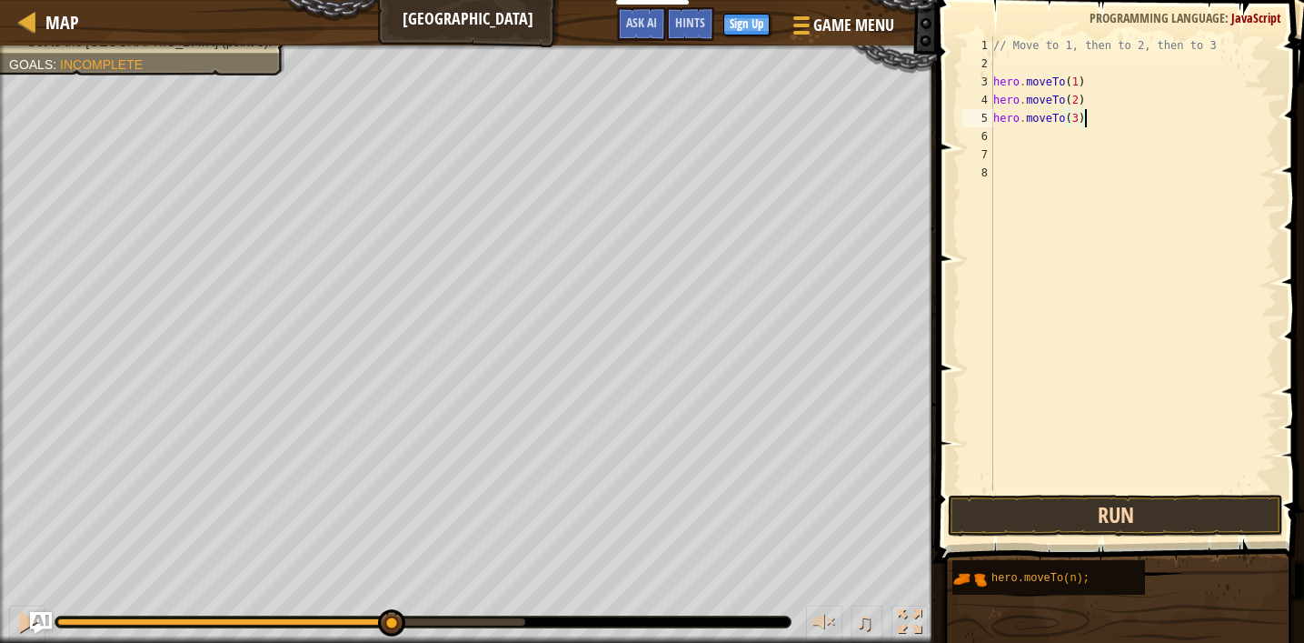
type textarea "hero.moveTo(3)"
click at [1095, 509] on button "Run" at bounding box center [1115, 516] width 335 height 42
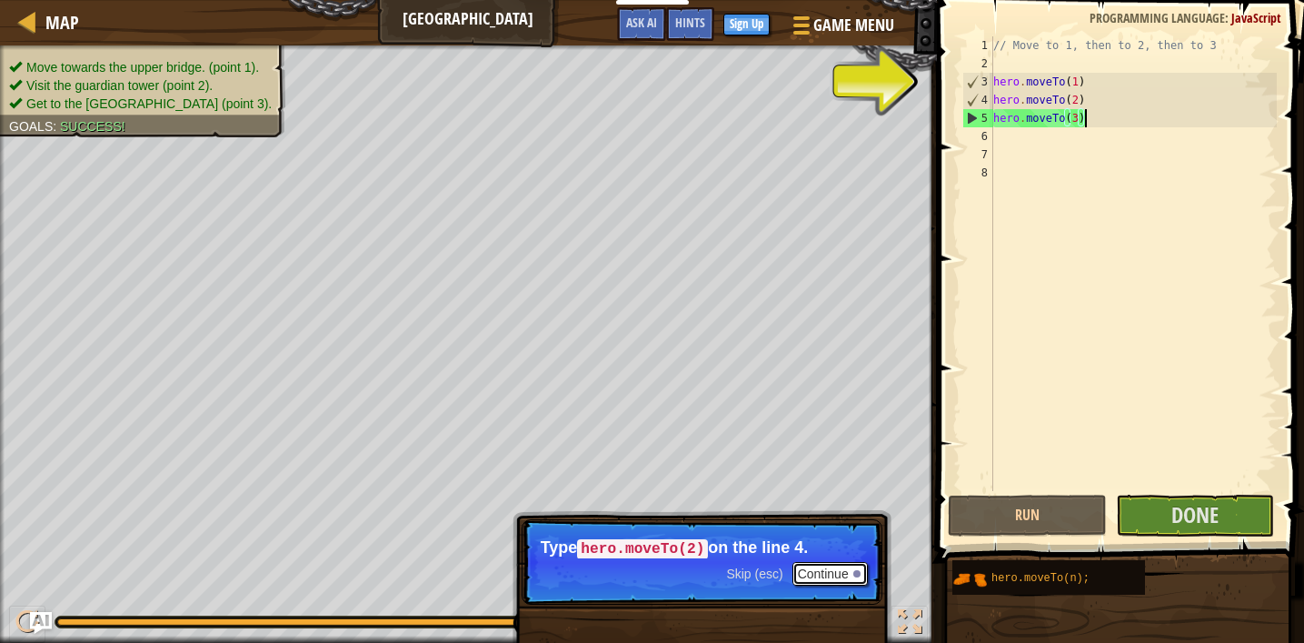
click at [829, 574] on button "Continue" at bounding box center [830, 574] width 75 height 24
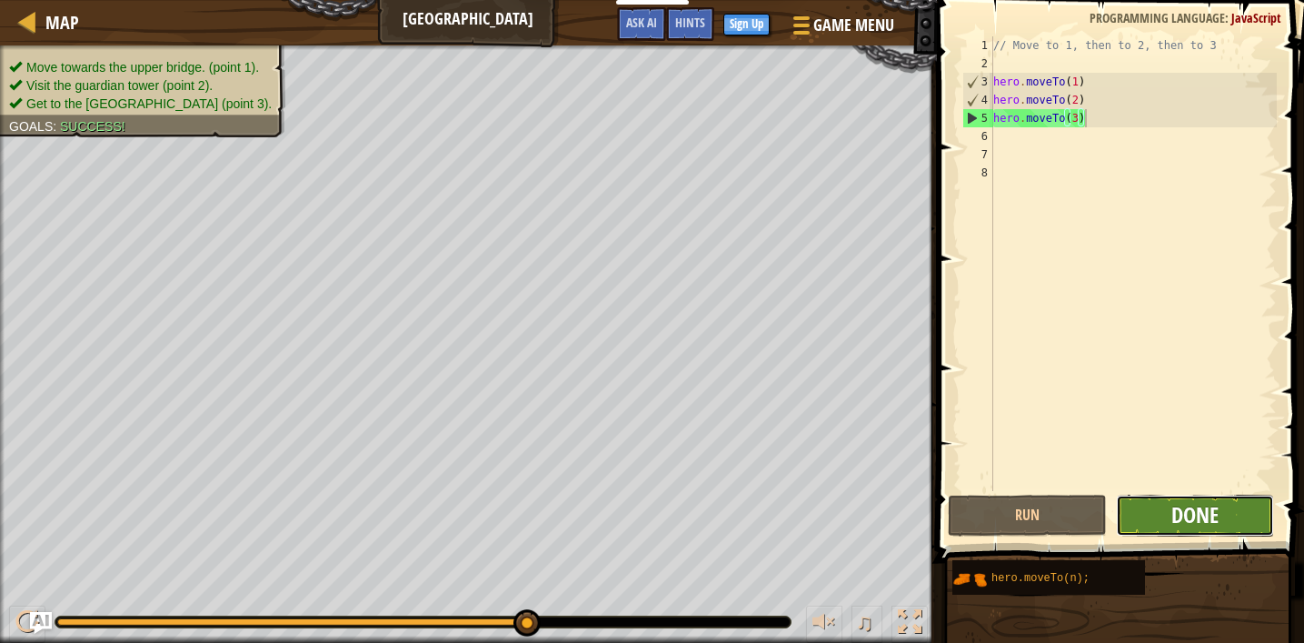
click at [1208, 506] on span "Done" at bounding box center [1195, 514] width 47 height 29
